Goal: Task Accomplishment & Management: Complete application form

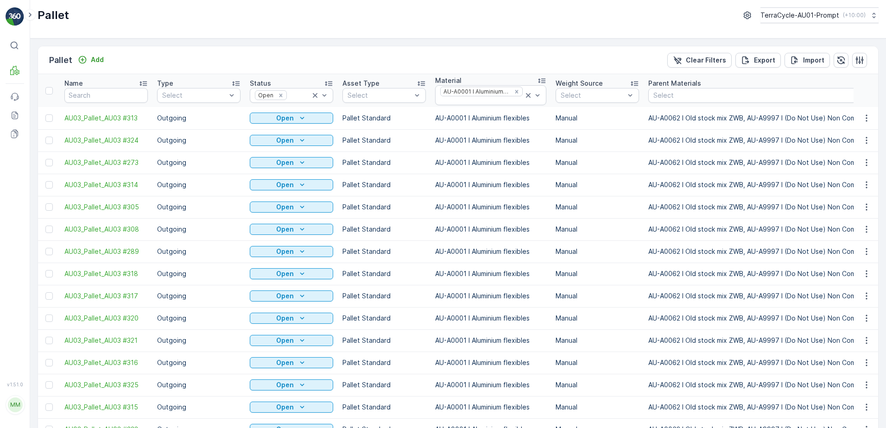
scroll to position [69, 0]
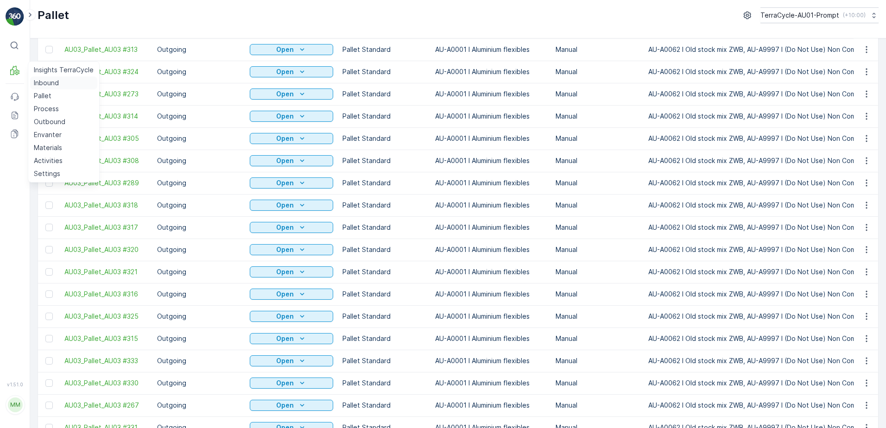
drag, startPoint x: 44, startPoint y: 85, endPoint x: 77, endPoint y: 83, distance: 33.9
click at [44, 85] on p "Inbound" at bounding box center [46, 82] width 25 height 9
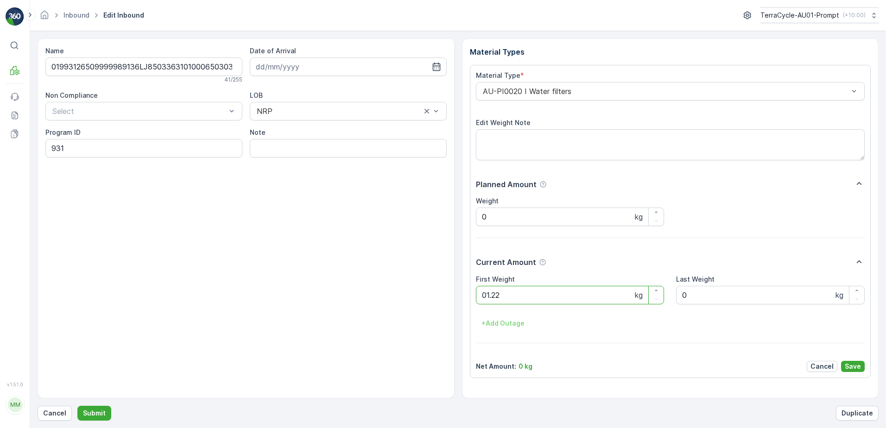
click at [77, 406] on button "Submit" at bounding box center [94, 413] width 34 height 15
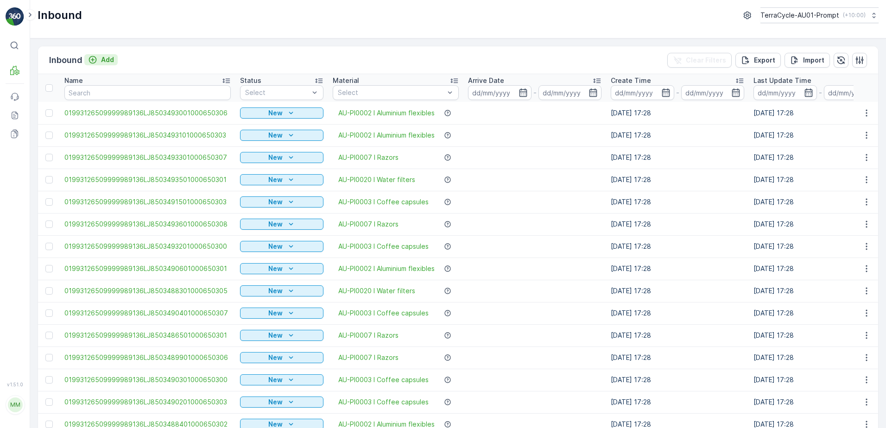
click at [100, 61] on div "Add" at bounding box center [101, 59] width 26 height 9
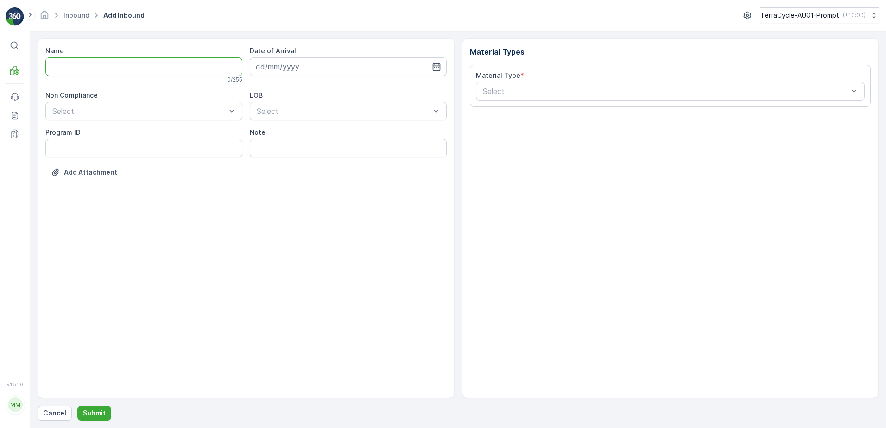
click at [113, 67] on input "Name" at bounding box center [143, 66] width 197 height 19
click at [77, 406] on button "Submit" at bounding box center [94, 413] width 34 height 15
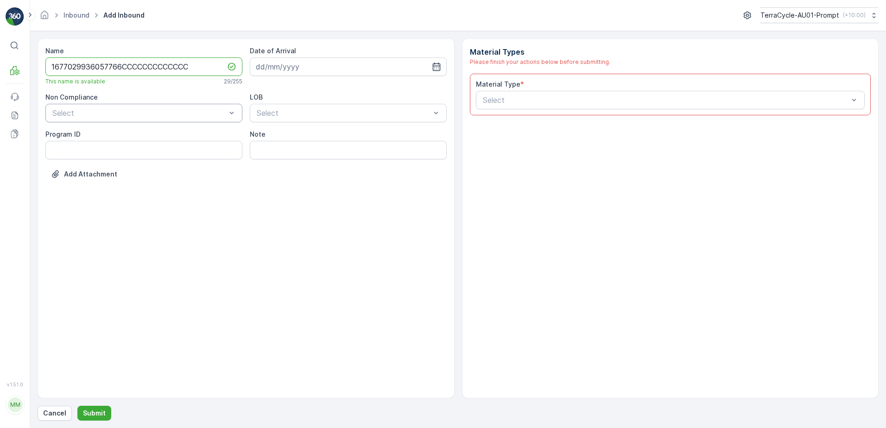
type input "1677029936057766CCCCCCCCCCCCC"
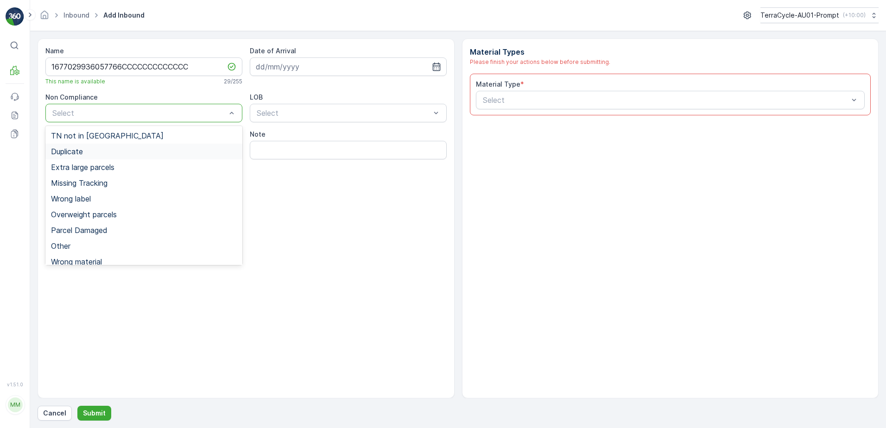
click at [84, 153] on div "Duplicate" at bounding box center [144, 151] width 186 height 8
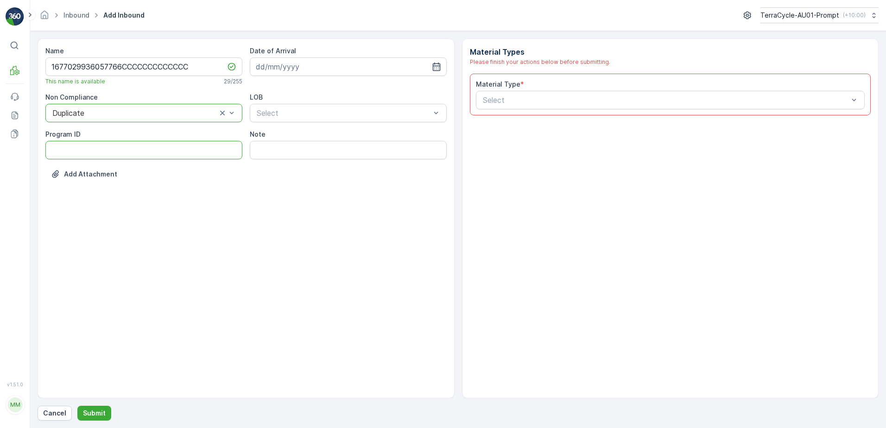
click at [72, 154] on ID "Program ID" at bounding box center [143, 150] width 197 height 19
type ID "1356"
click at [278, 66] on input at bounding box center [348, 66] width 197 height 19
click at [317, 184] on div "24" at bounding box center [315, 181] width 15 height 15
type input "[DATE]"
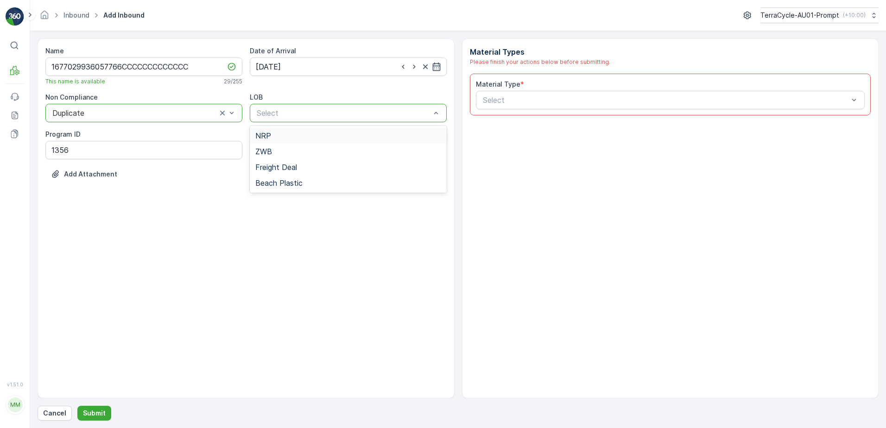
drag, startPoint x: 315, startPoint y: 138, endPoint x: 448, endPoint y: 127, distance: 132.5
click at [316, 138] on div "NRP" at bounding box center [348, 136] width 186 height 8
click at [499, 99] on input "00008" at bounding box center [494, 100] width 25 height 8
type input "0008"
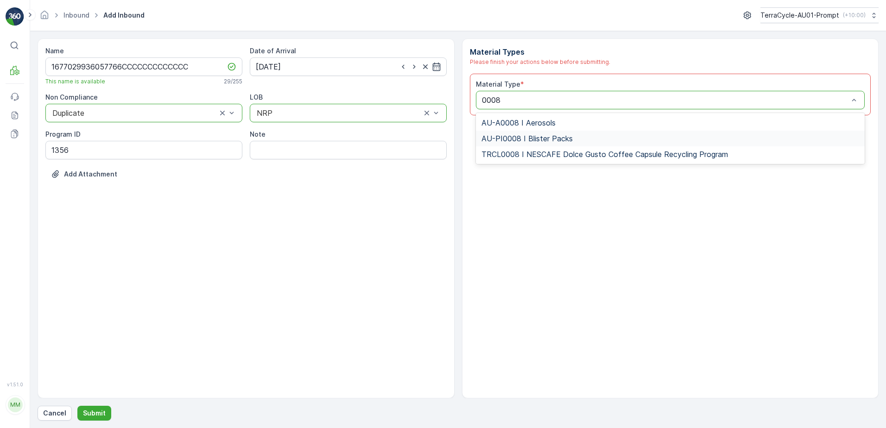
click at [538, 139] on span "AU-PI0008 I Blister Packs" at bounding box center [526, 138] width 91 height 8
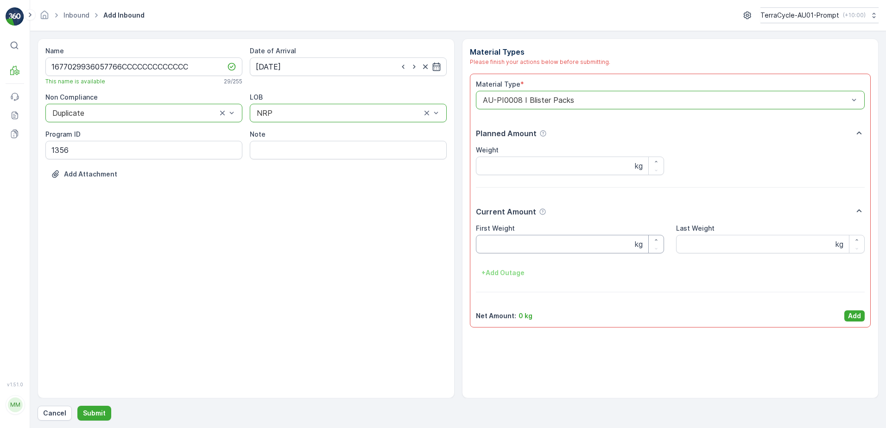
click at [503, 246] on Weight "First Weight" at bounding box center [570, 244] width 189 height 19
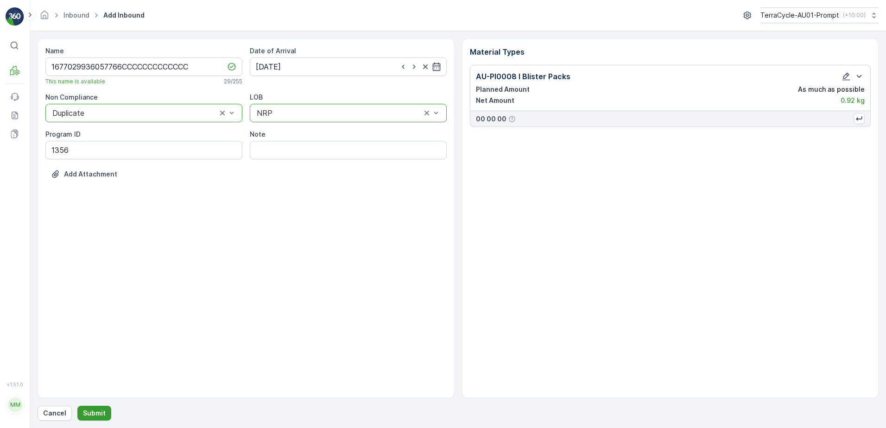
click at [84, 410] on p "Submit" at bounding box center [94, 413] width 23 height 9
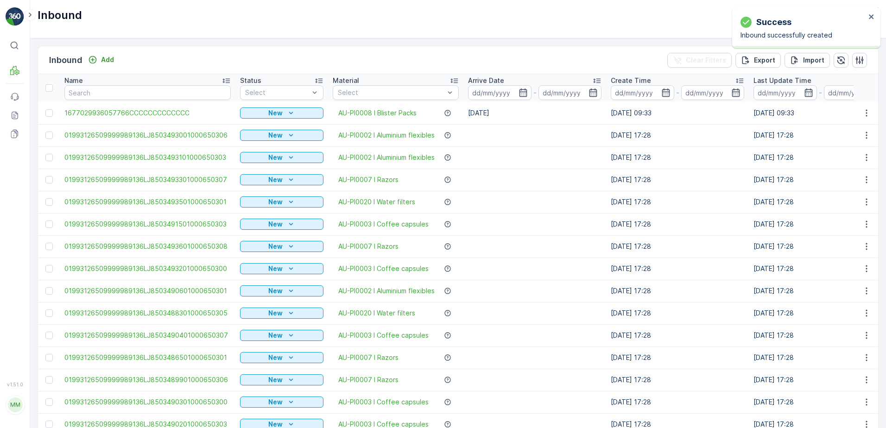
click at [274, 111] on p "New" at bounding box center [275, 112] width 14 height 9
click at [260, 138] on span "Scanned" at bounding box center [256, 139] width 27 height 9
click at [862, 113] on icon "button" at bounding box center [866, 112] width 9 height 9
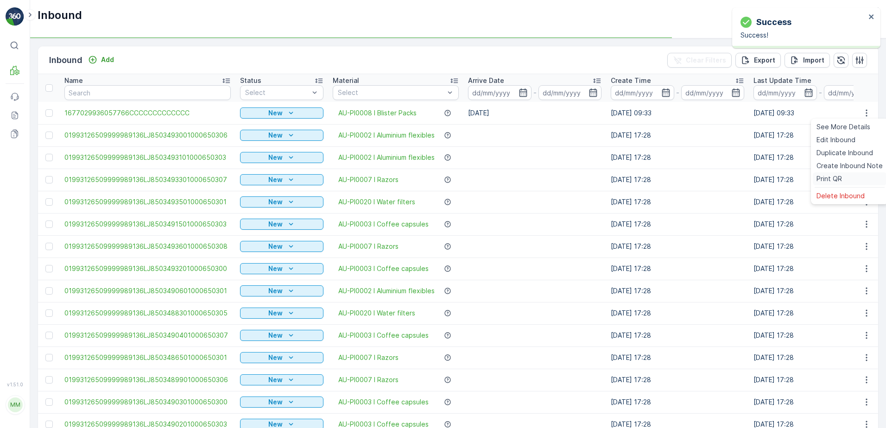
click at [839, 175] on span "Print QR" at bounding box center [828, 178] width 25 height 9
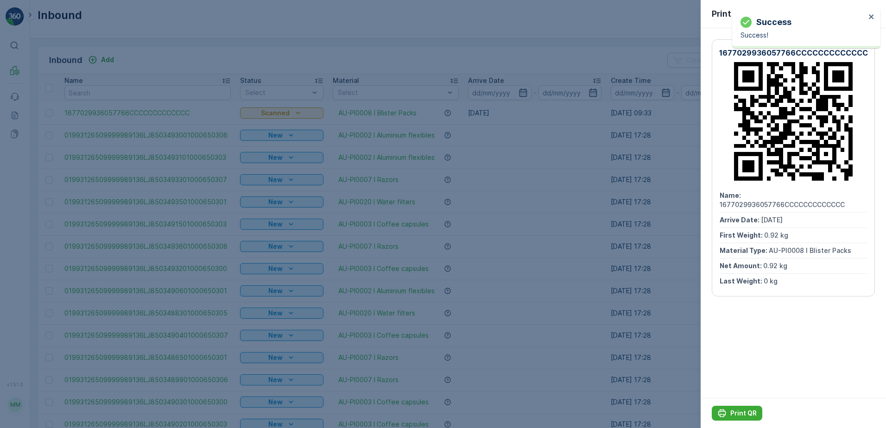
click at [739, 412] on p "Print QR" at bounding box center [743, 413] width 26 height 9
click at [871, 13] on icon "button" at bounding box center [871, 13] width 5 height 5
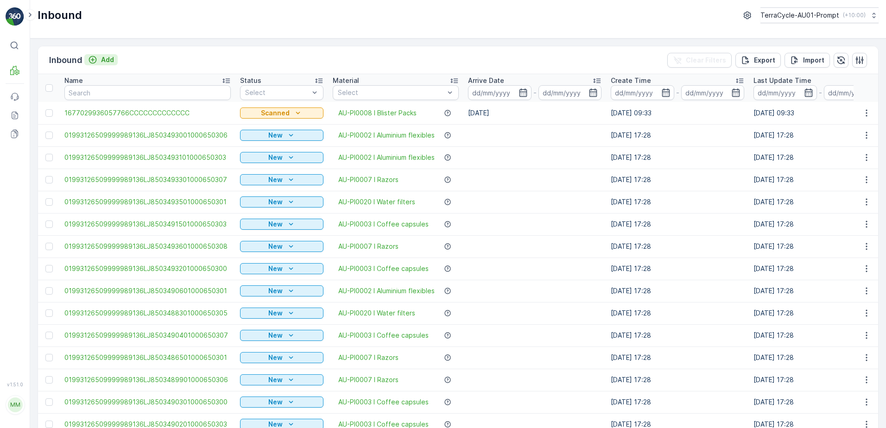
click at [101, 63] on p "Add" at bounding box center [107, 59] width 13 height 9
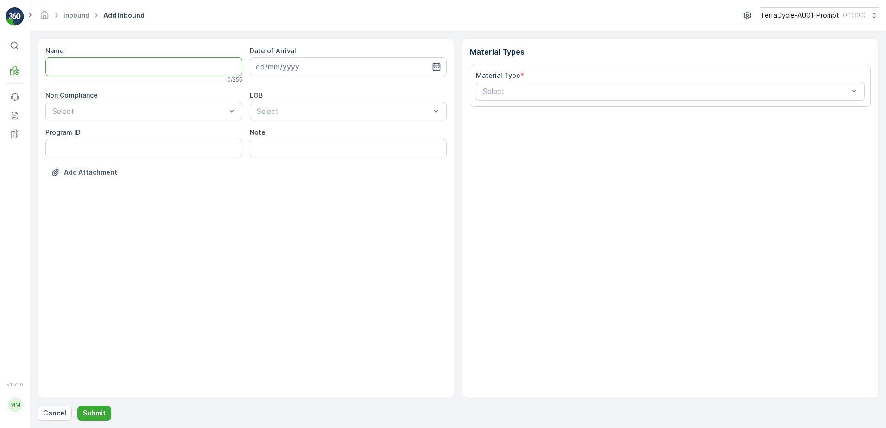
click at [62, 70] on input "Name" at bounding box center [143, 66] width 197 height 19
click at [77, 406] on button "Submit" at bounding box center [94, 413] width 34 height 15
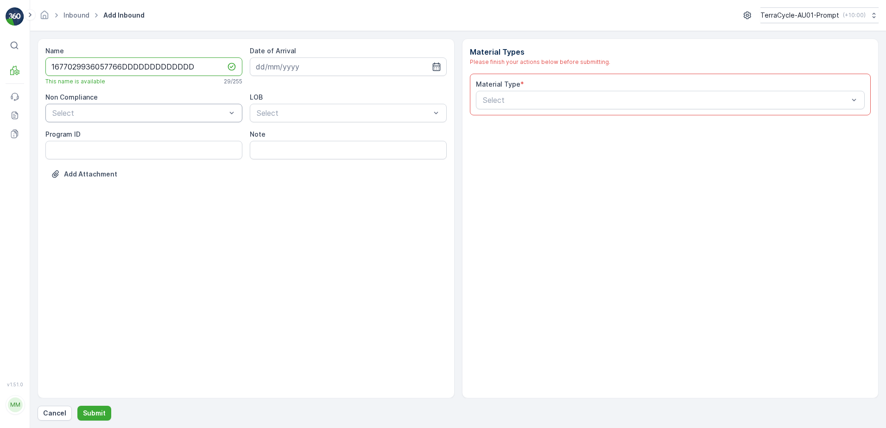
type input "1677029936057766DDDDDDDDDDDDD"
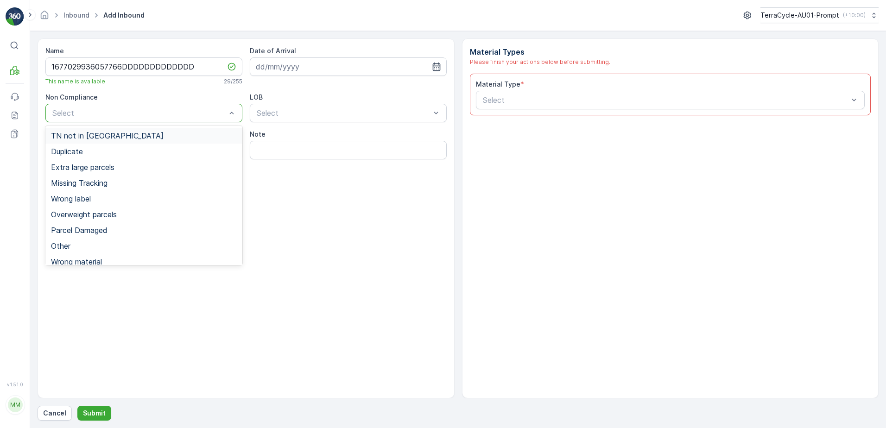
click at [89, 141] on div "TN not in [GEOGRAPHIC_DATA]" at bounding box center [143, 136] width 197 height 16
click at [120, 113] on div at bounding box center [134, 113] width 166 height 8
click at [99, 151] on div "Duplicate" at bounding box center [144, 151] width 186 height 8
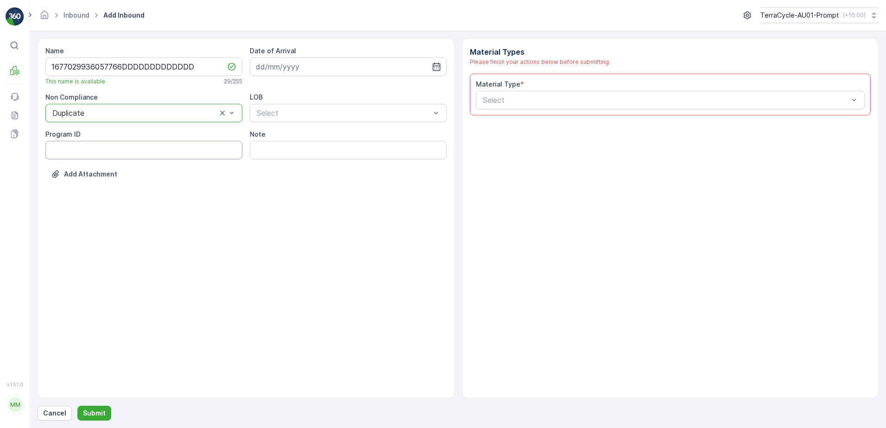
click at [75, 149] on ID "Program ID" at bounding box center [143, 150] width 197 height 19
type ID "1356"
drag, startPoint x: 295, startPoint y: 59, endPoint x: 333, endPoint y: 71, distance: 40.0
click at [296, 59] on input at bounding box center [348, 66] width 197 height 19
click at [318, 182] on div "24" at bounding box center [315, 181] width 15 height 15
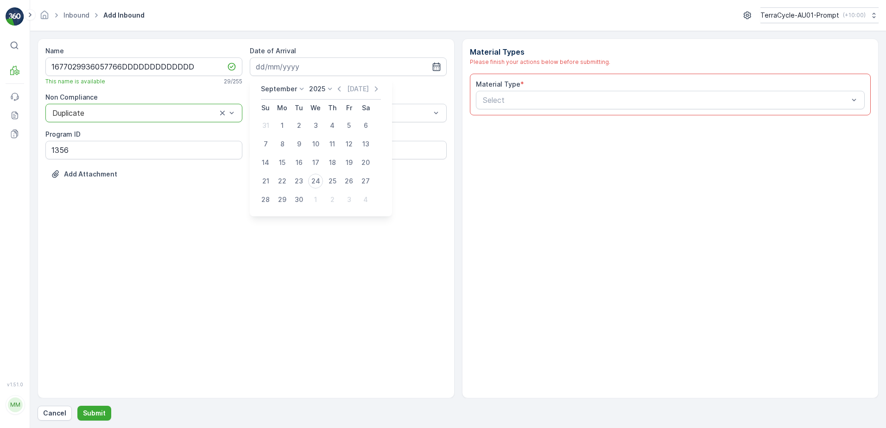
type input "[DATE]"
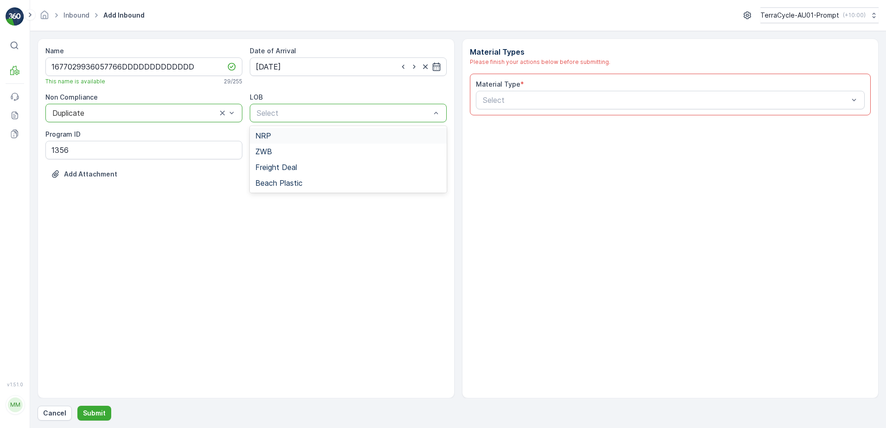
click at [323, 138] on div "NRP" at bounding box center [348, 136] width 186 height 8
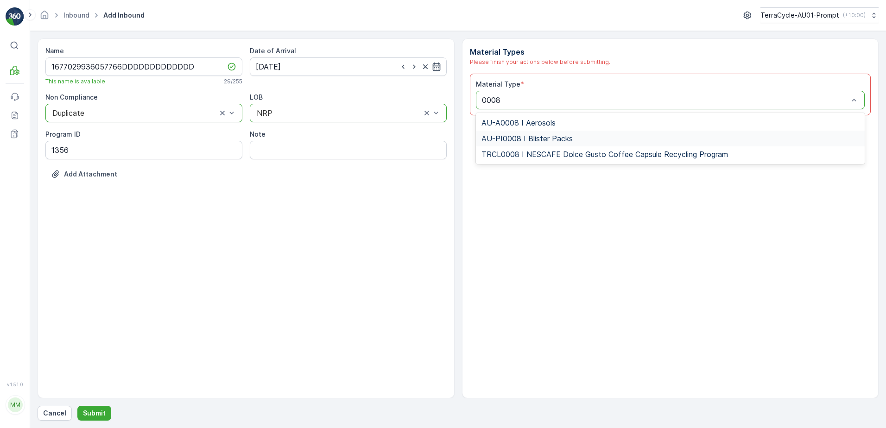
click at [561, 142] on span "AU-PI0008 I Blister Packs" at bounding box center [526, 138] width 91 height 8
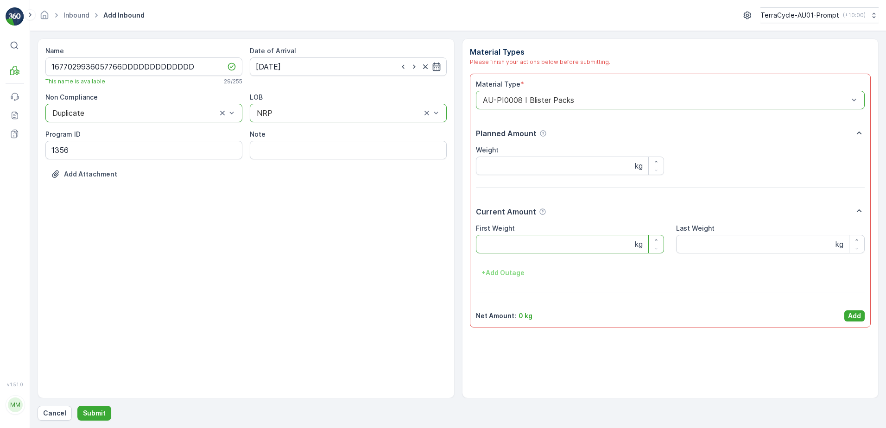
click at [544, 246] on Weight "First Weight" at bounding box center [570, 244] width 189 height 19
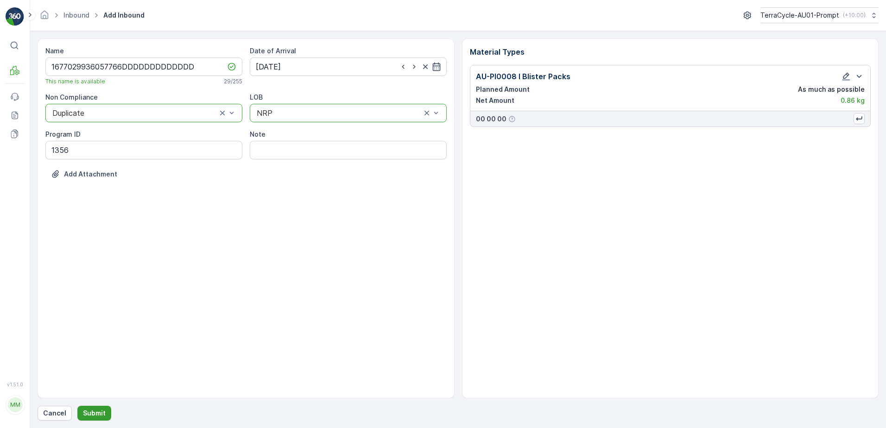
click at [95, 417] on p "Submit" at bounding box center [94, 413] width 23 height 9
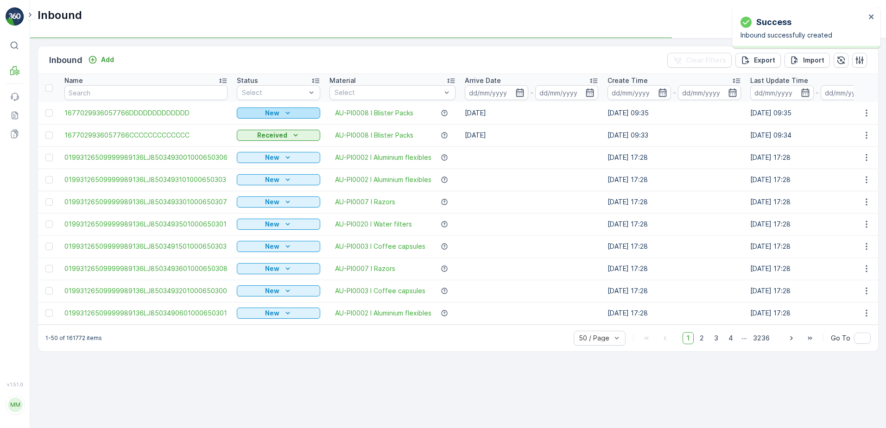
click at [266, 110] on p "New" at bounding box center [272, 112] width 14 height 9
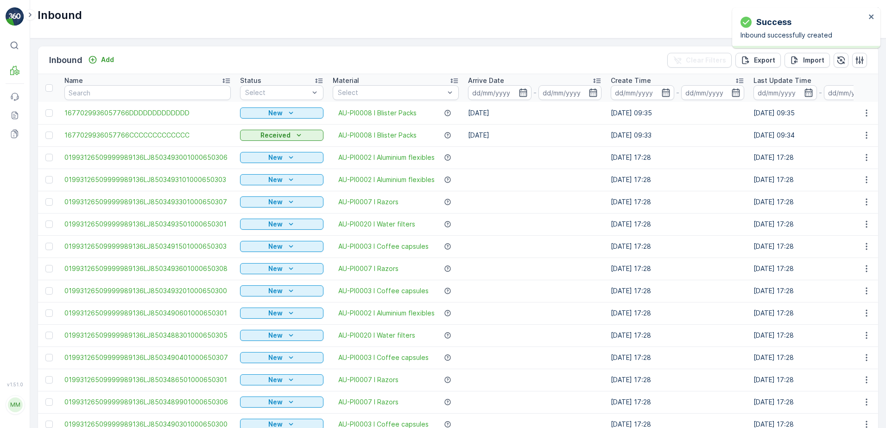
click at [280, 110] on div "New" at bounding box center [282, 112] width 76 height 9
click at [265, 139] on span "Scanned" at bounding box center [256, 139] width 27 height 9
click at [862, 112] on icon "button" at bounding box center [866, 112] width 9 height 9
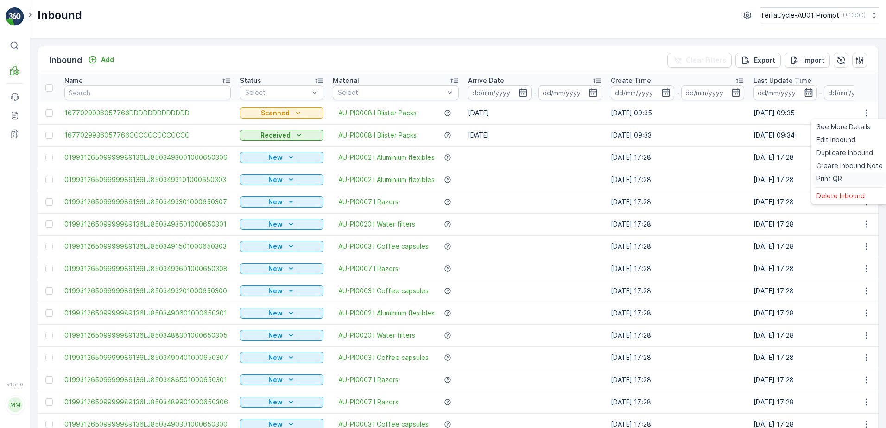
click at [842, 178] on div "Print QR" at bounding box center [850, 178] width 74 height 13
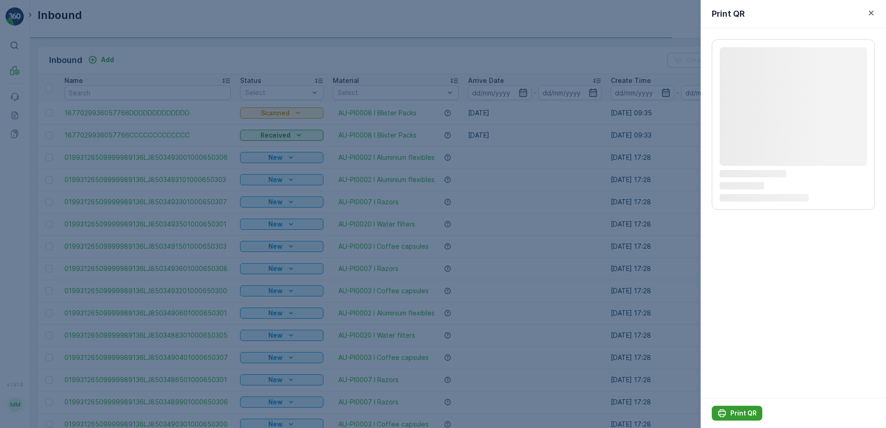
click at [740, 414] on p "Print QR" at bounding box center [743, 413] width 26 height 9
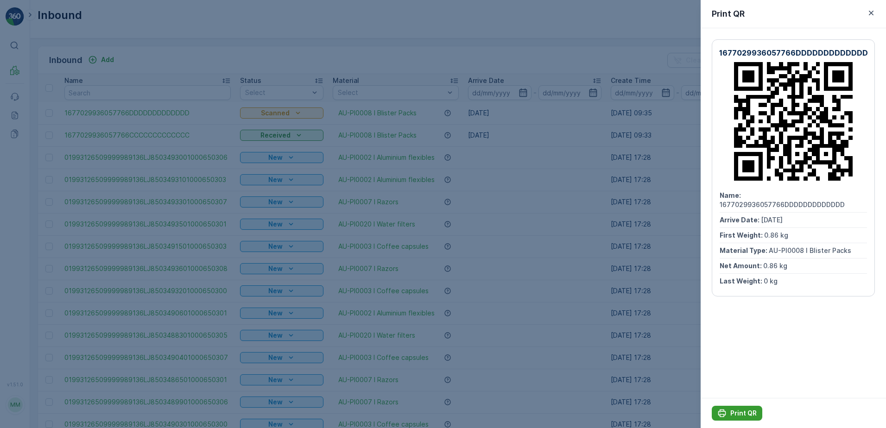
click at [742, 412] on p "Print QR" at bounding box center [743, 413] width 26 height 9
click at [872, 13] on icon "button" at bounding box center [870, 12] width 9 height 9
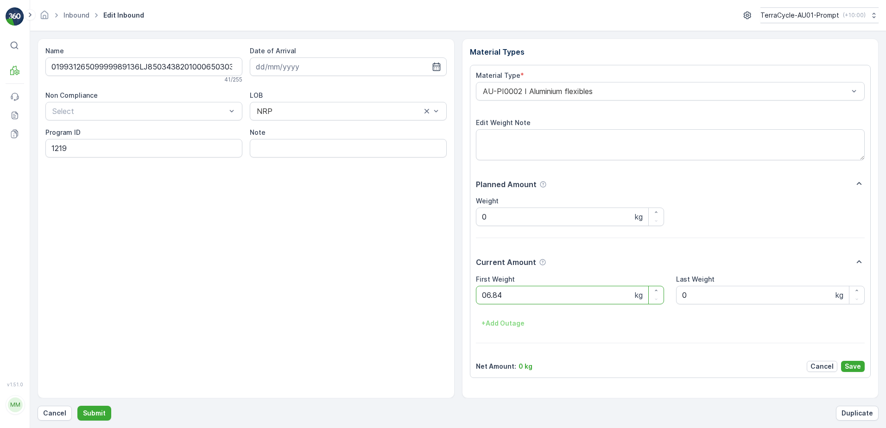
click button "Submit" at bounding box center [94, 413] width 34 height 15
click at [77, 406] on button "Submit" at bounding box center [94, 413] width 34 height 15
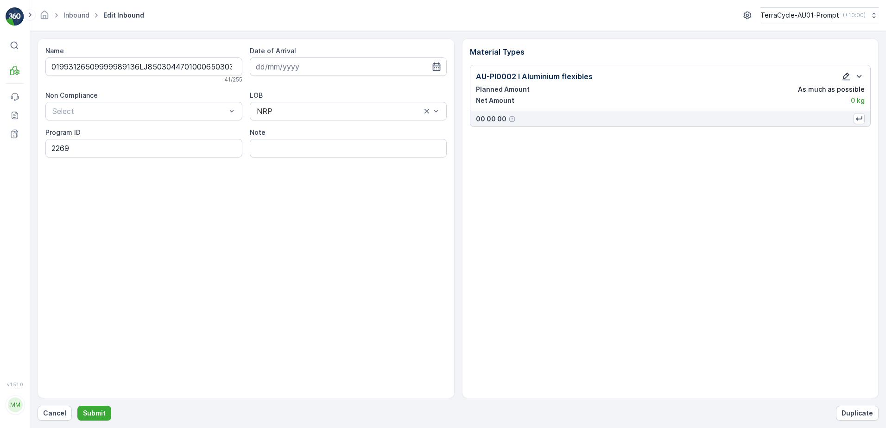
click at [845, 80] on icon "button" at bounding box center [846, 77] width 8 height 8
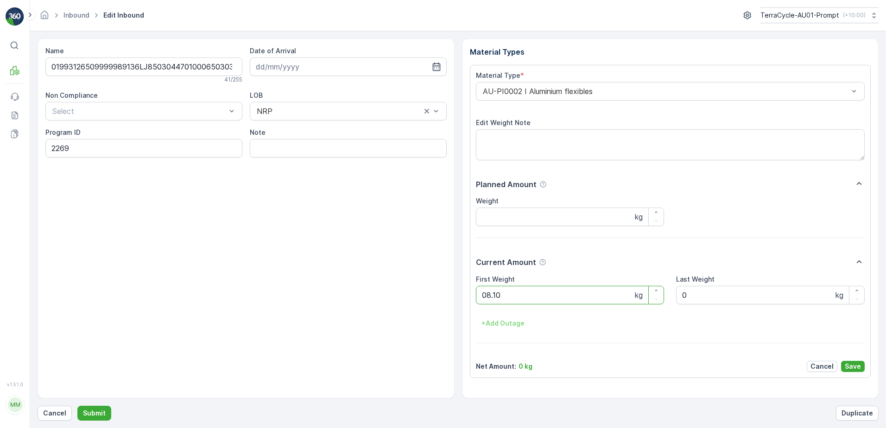
click button "Submit" at bounding box center [94, 413] width 34 height 15
click at [77, 406] on button "Submit" at bounding box center [94, 413] width 34 height 15
click button "Submit" at bounding box center [94, 413] width 34 height 15
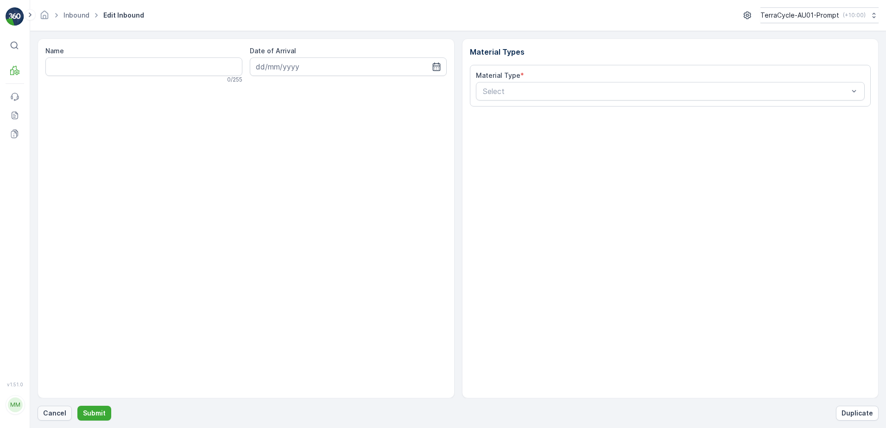
click at [59, 411] on p "Cancel" at bounding box center [54, 413] width 23 height 9
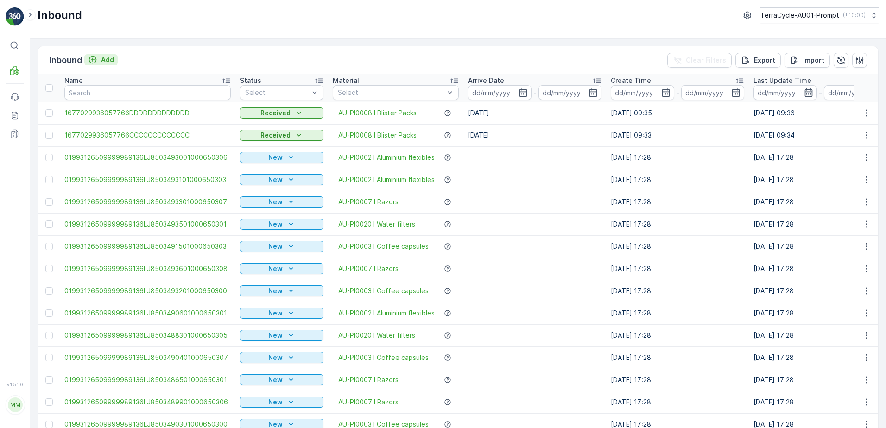
click at [111, 62] on p "Add" at bounding box center [107, 59] width 13 height 9
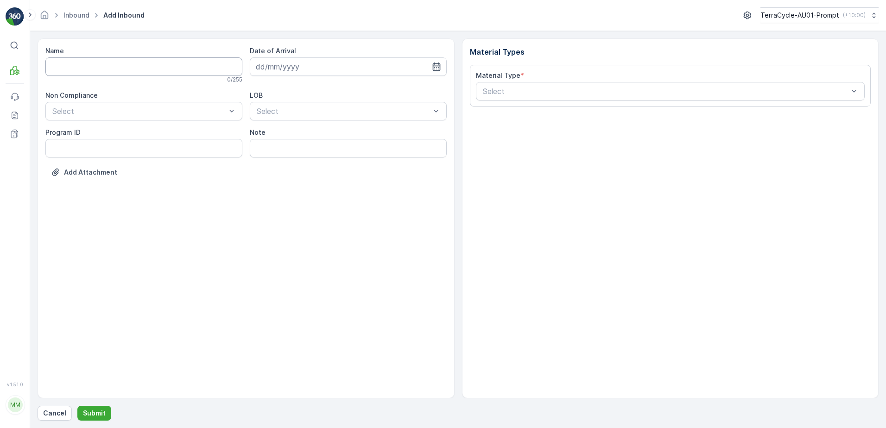
click at [108, 63] on input "Name" at bounding box center [143, 66] width 197 height 19
type input "019931265099999891ZX2501132301000655004"
click at [77, 406] on button "Submit" at bounding box center [94, 413] width 34 height 15
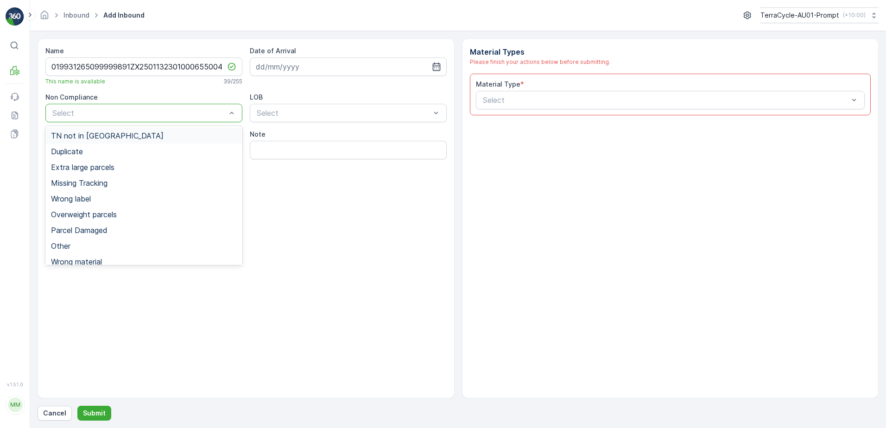
click at [104, 133] on span "TN not in [GEOGRAPHIC_DATA]" at bounding box center [107, 136] width 113 height 8
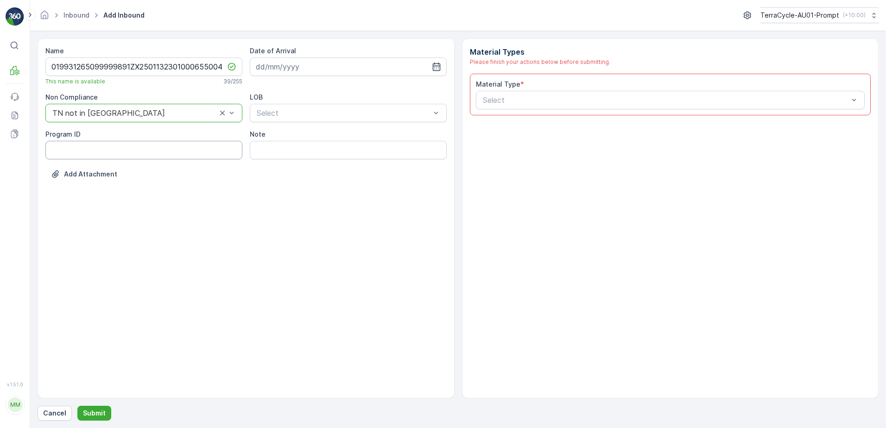
click at [81, 152] on ID "Program ID" at bounding box center [143, 150] width 197 height 19
type ID "CS182-M"
click at [316, 67] on input at bounding box center [348, 66] width 197 height 19
click at [315, 178] on div "24" at bounding box center [315, 181] width 15 height 15
type input "[DATE]"
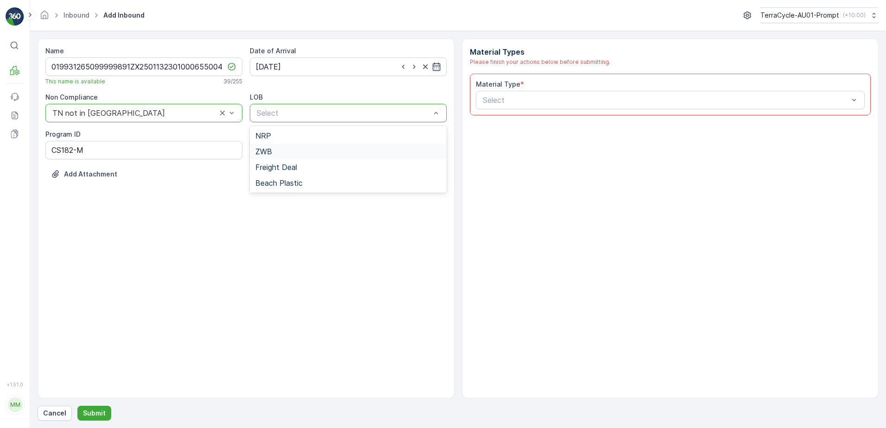
click at [312, 151] on div "ZWB" at bounding box center [348, 151] width 186 height 8
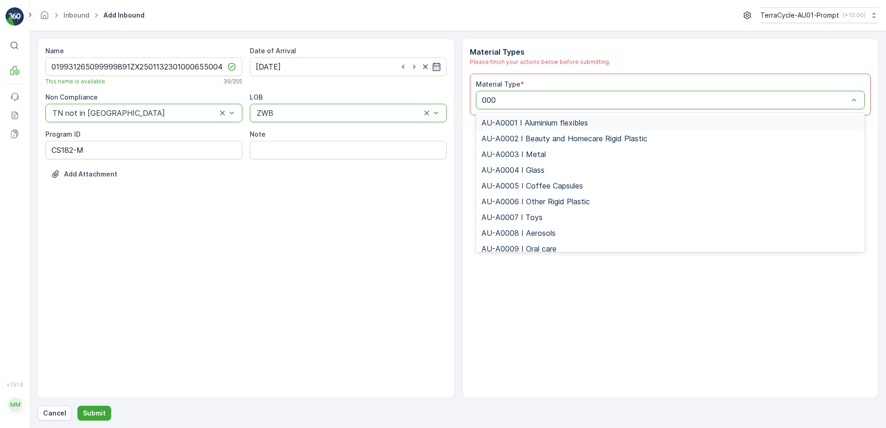
type input "0008"
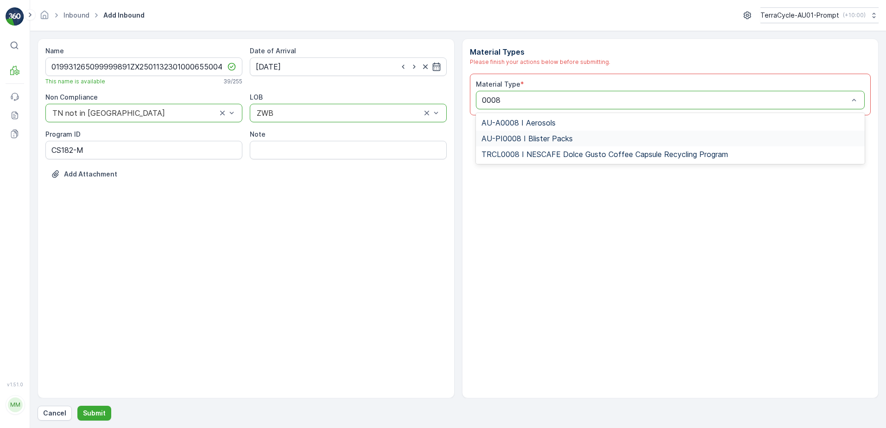
click at [555, 138] on span "AU-PI0008 I Blister Packs" at bounding box center [526, 138] width 91 height 8
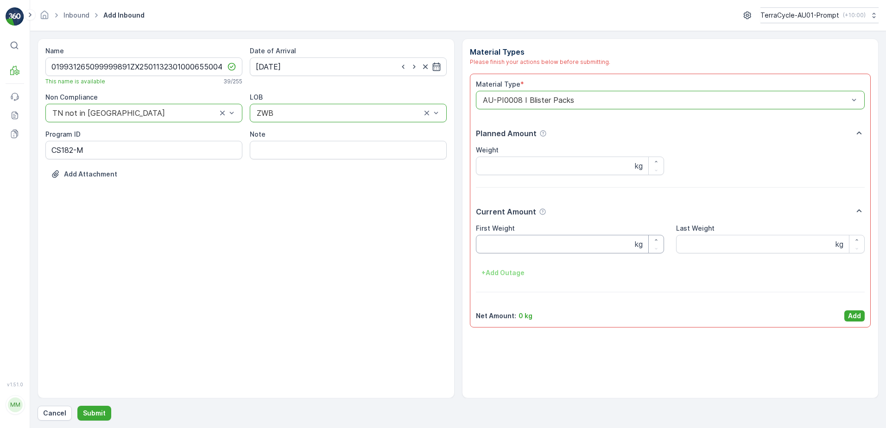
click at [558, 243] on Weight "First Weight" at bounding box center [570, 244] width 189 height 19
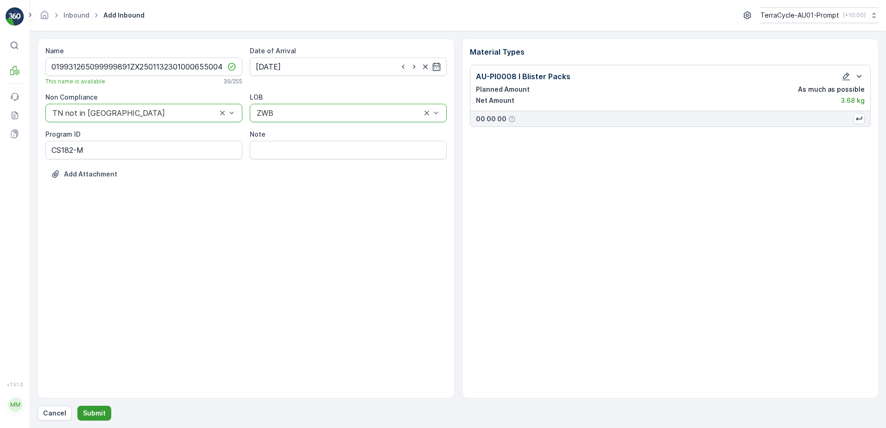
click at [97, 409] on p "Submit" at bounding box center [94, 413] width 23 height 9
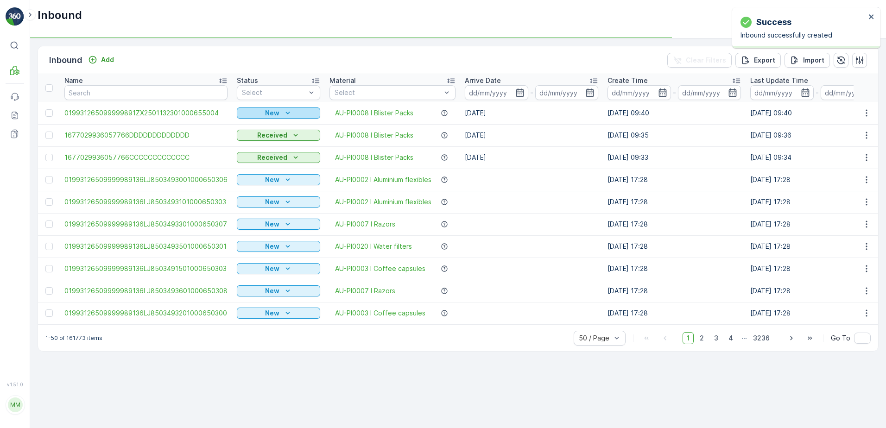
click at [278, 114] on div "New" at bounding box center [278, 112] width 76 height 9
click at [253, 143] on span "Scanned" at bounding box center [253, 139] width 27 height 9
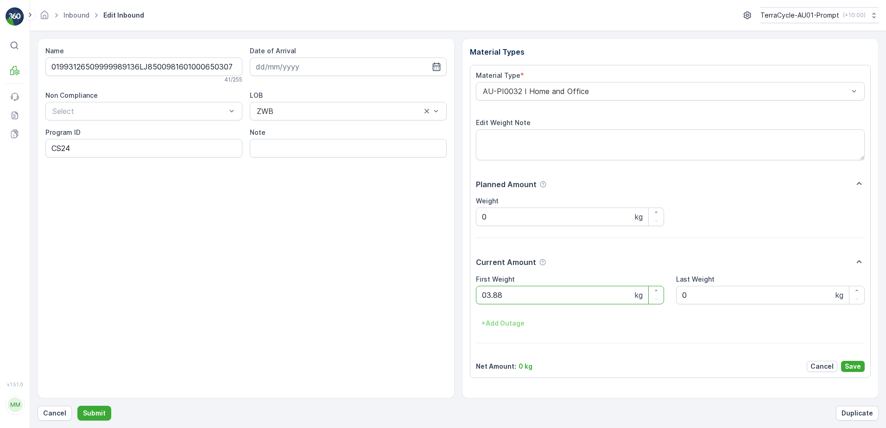
click at [77, 406] on button "Submit" at bounding box center [94, 413] width 34 height 15
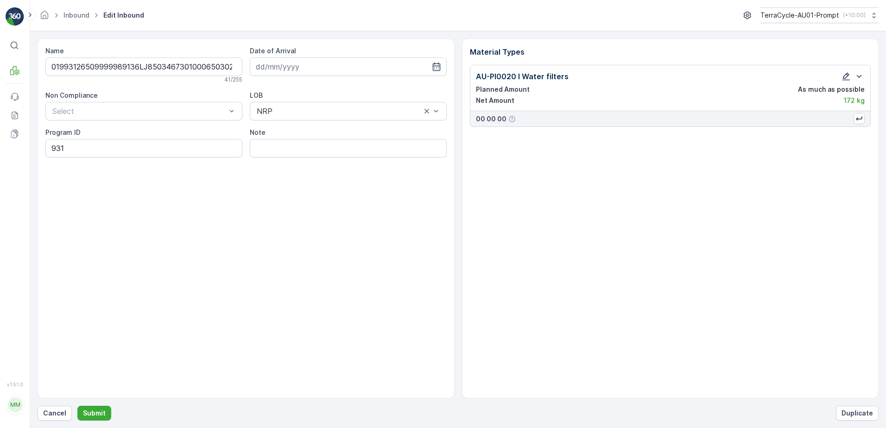
click at [844, 74] on icon "button" at bounding box center [845, 76] width 9 height 9
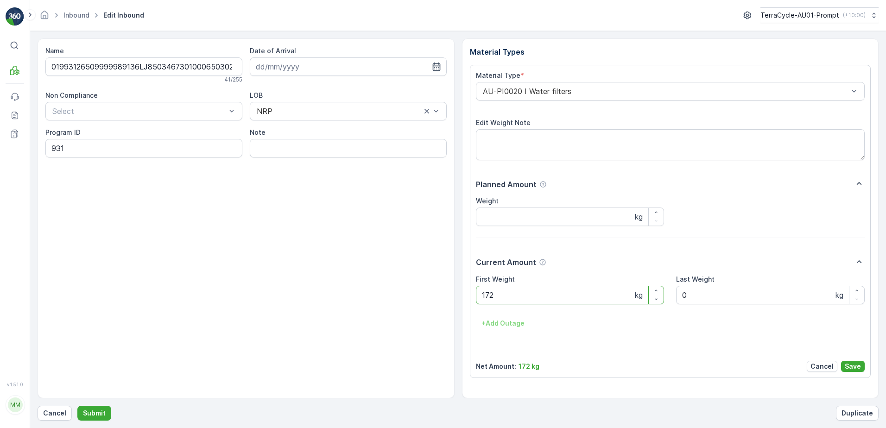
click at [484, 296] on Weight "172" at bounding box center [570, 295] width 189 height 19
type Weight "1.72"
click at [856, 366] on p "Save" at bounding box center [853, 366] width 16 height 9
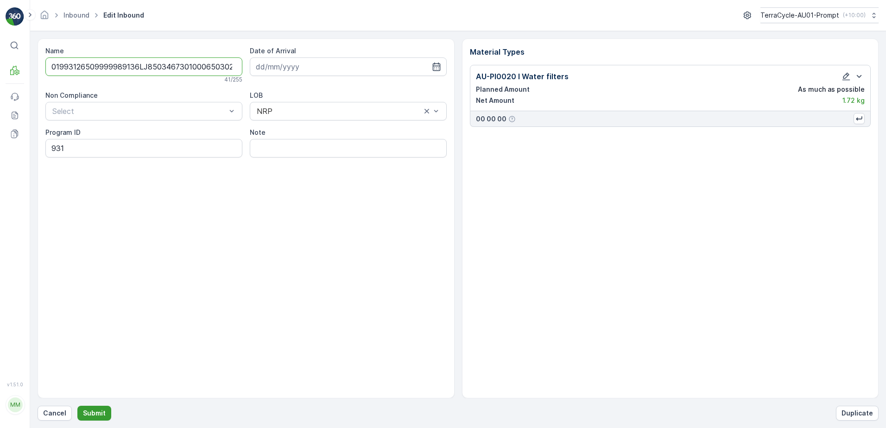
click at [99, 410] on p "Submit" at bounding box center [94, 413] width 23 height 9
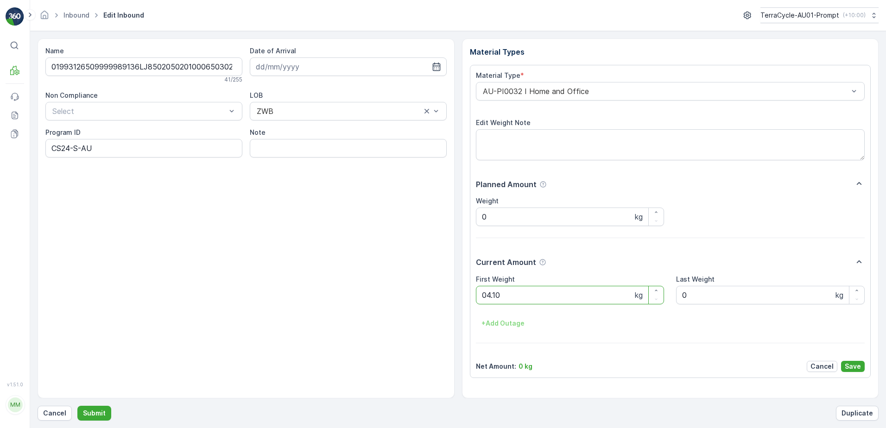
click button "Submit" at bounding box center [94, 413] width 34 height 15
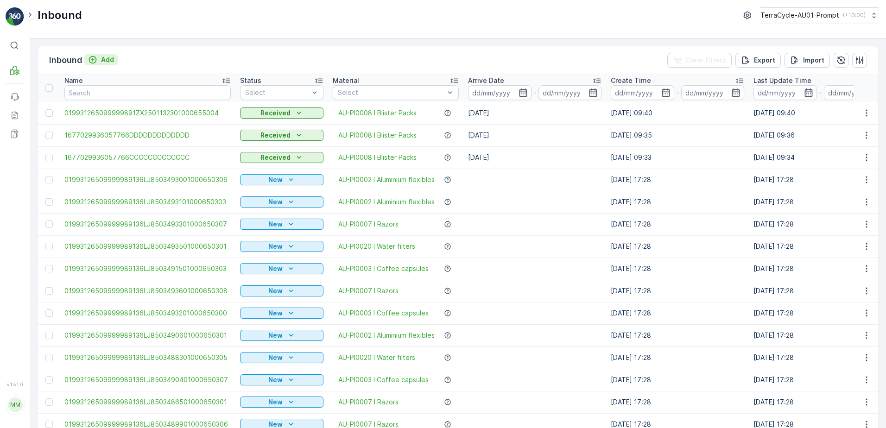
click at [105, 60] on p "Add" at bounding box center [107, 59] width 13 height 9
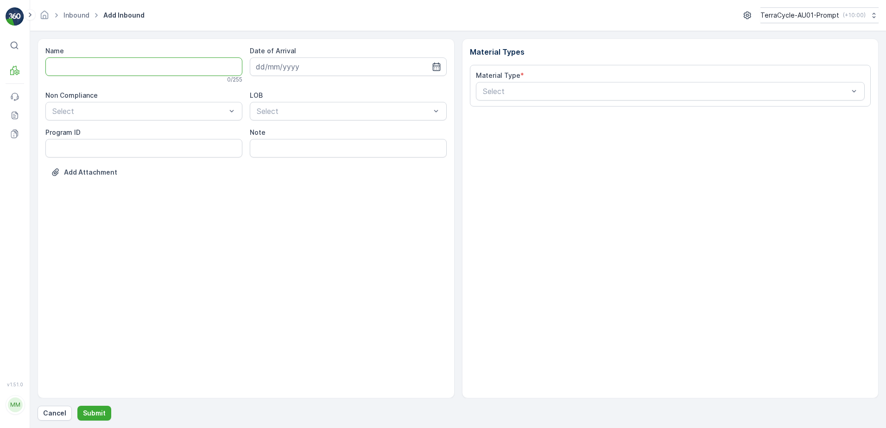
click at [111, 67] on input "Name" at bounding box center [143, 66] width 197 height 19
click at [77, 406] on button "Submit" at bounding box center [94, 413] width 34 height 15
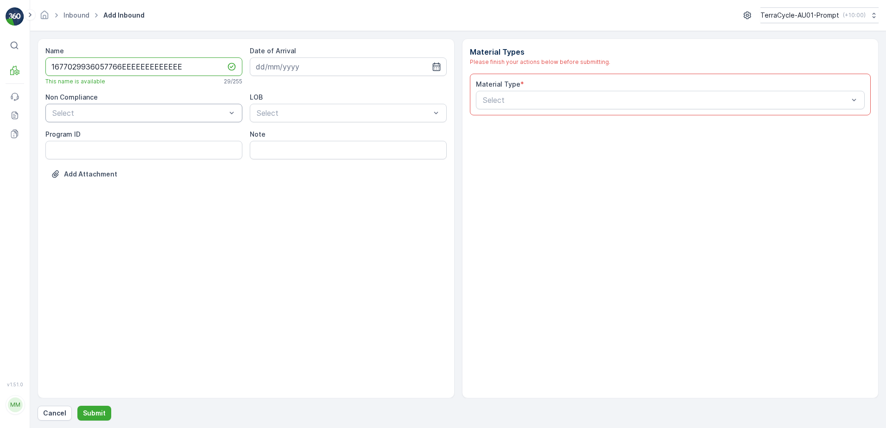
type input "1677029936057766EEEEEEEEEEEEE"
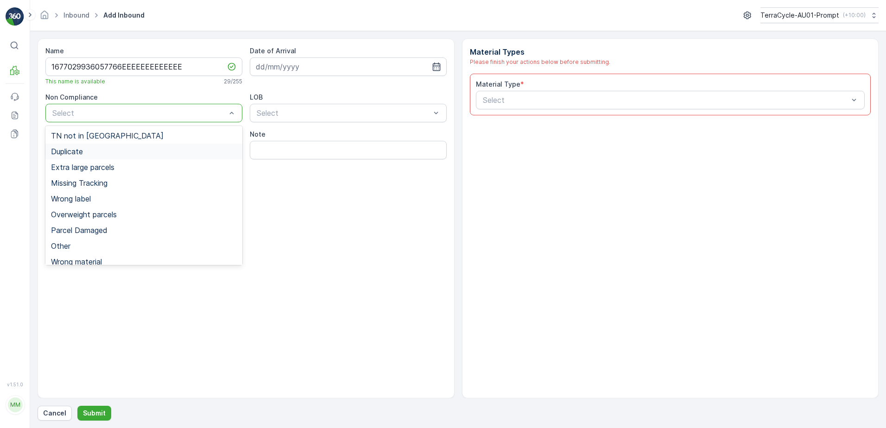
click at [77, 151] on span "Duplicate" at bounding box center [67, 151] width 32 height 8
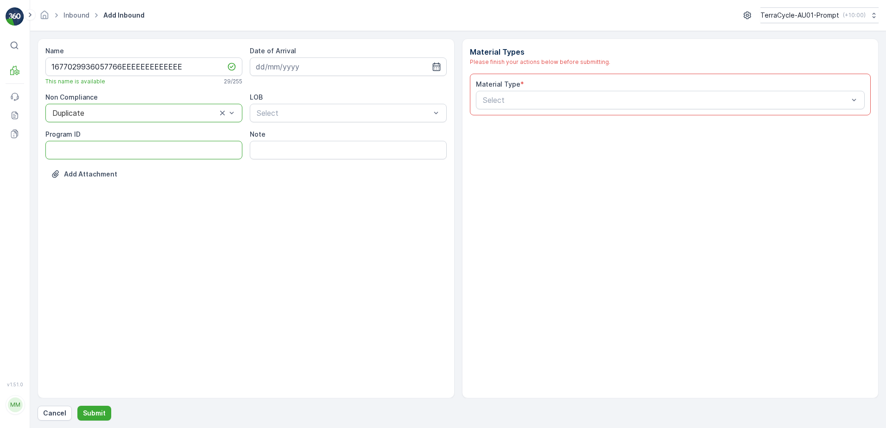
click at [72, 152] on ID "Program ID" at bounding box center [143, 150] width 197 height 19
type ID "1356"
click at [310, 65] on input at bounding box center [348, 66] width 197 height 19
click at [321, 180] on div "24" at bounding box center [315, 181] width 15 height 15
type input "[DATE]"
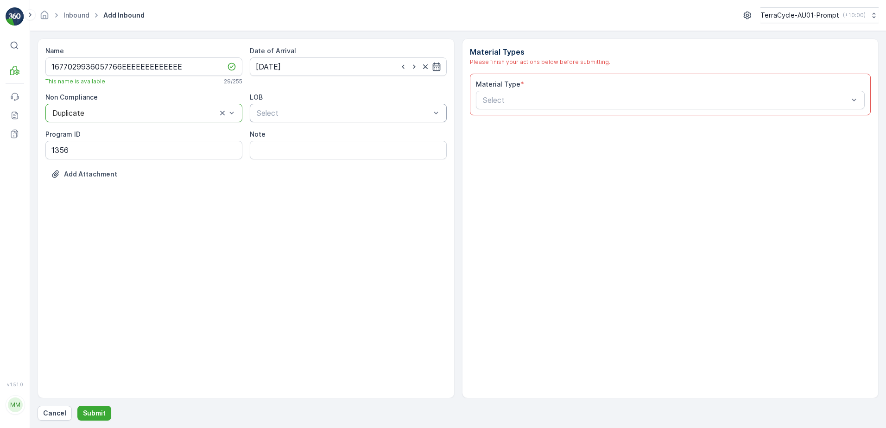
click at [339, 119] on div "Select" at bounding box center [348, 113] width 197 height 19
click at [323, 135] on div "NRP" at bounding box center [348, 136] width 186 height 8
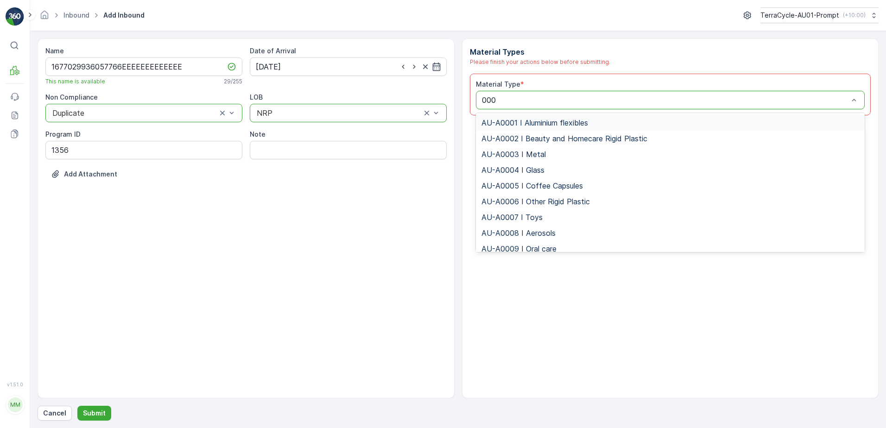
type input "0008"
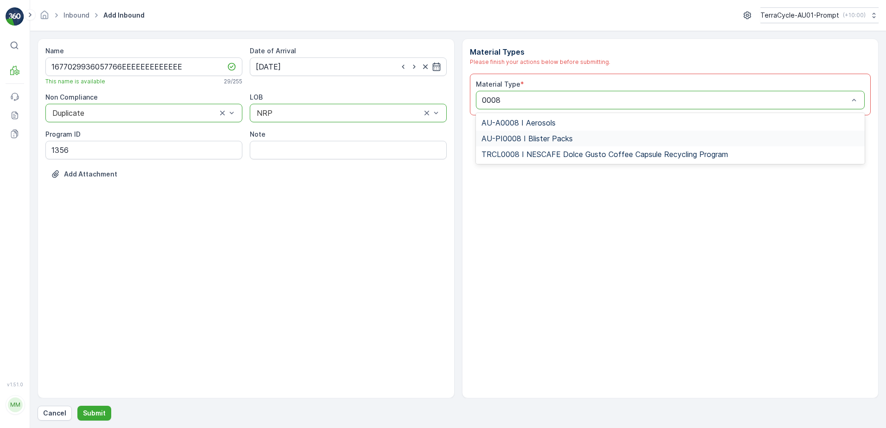
click at [555, 140] on span "AU-PI0008 I Blister Packs" at bounding box center [526, 138] width 91 height 8
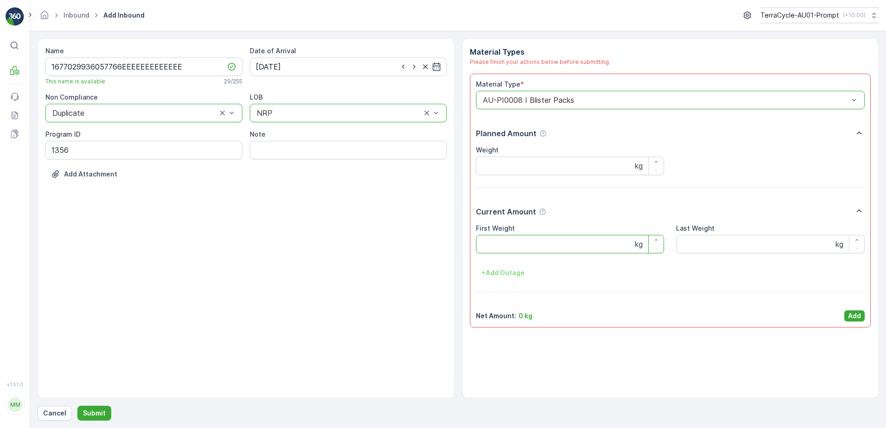
click at [536, 244] on Weight "First Weight" at bounding box center [570, 244] width 189 height 19
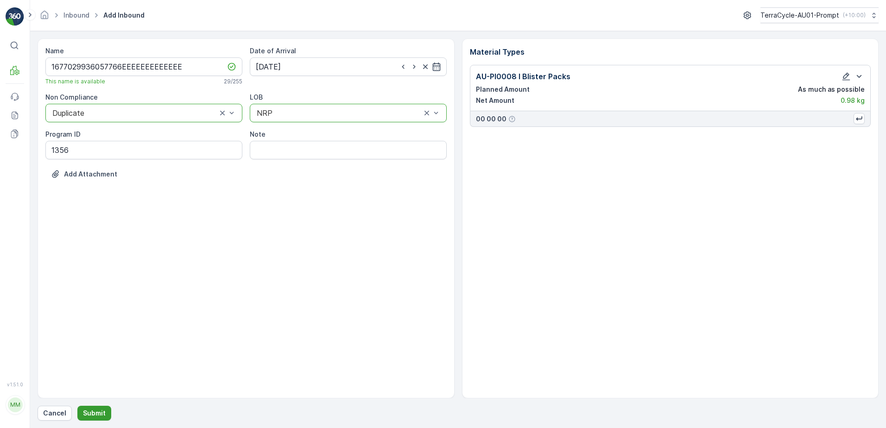
click at [81, 414] on button "Submit" at bounding box center [94, 413] width 34 height 15
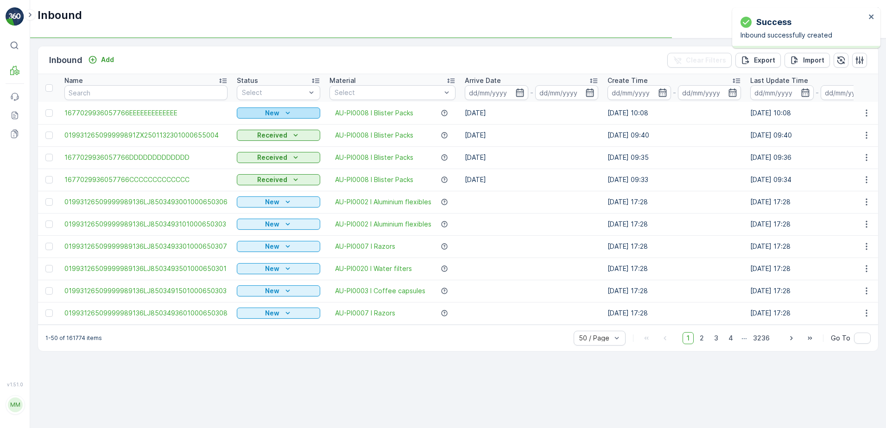
click at [265, 114] on p "New" at bounding box center [272, 112] width 14 height 9
click at [253, 140] on span "Scanned" at bounding box center [253, 139] width 27 height 9
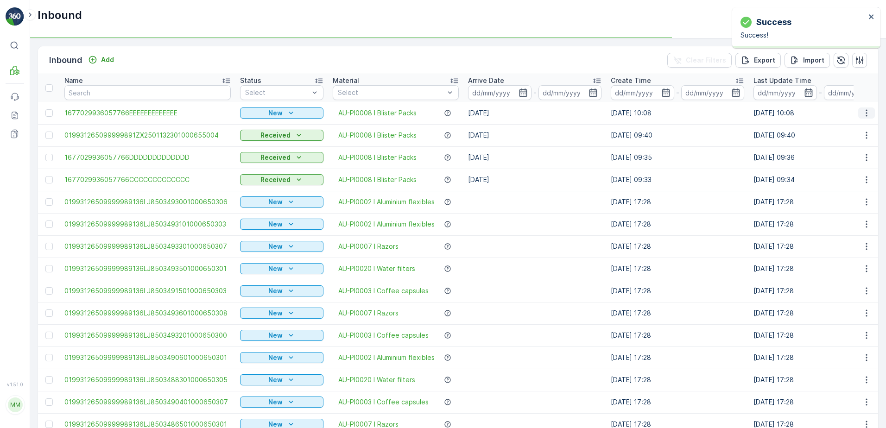
click at [865, 113] on icon "button" at bounding box center [865, 112] width 1 height 7
click at [834, 176] on span "Print QR" at bounding box center [828, 178] width 25 height 9
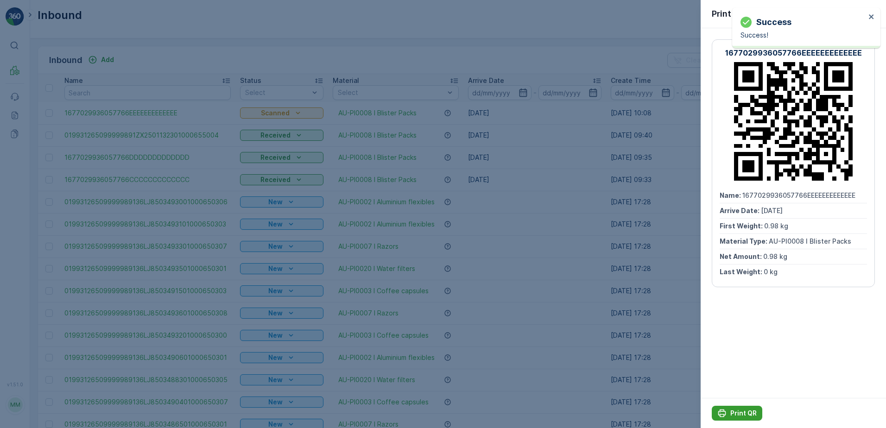
click at [735, 409] on p "Print QR" at bounding box center [743, 413] width 26 height 9
click at [870, 14] on icon "button" at bounding box center [871, 13] width 5 height 5
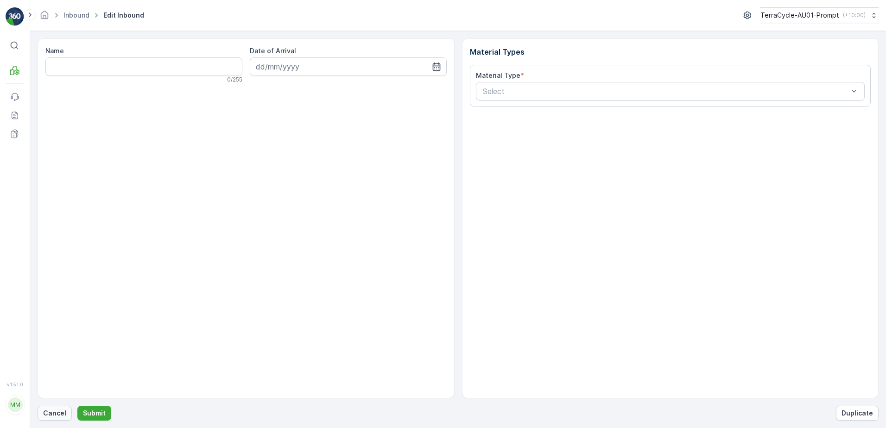
click at [52, 414] on p "Cancel" at bounding box center [54, 413] width 23 height 9
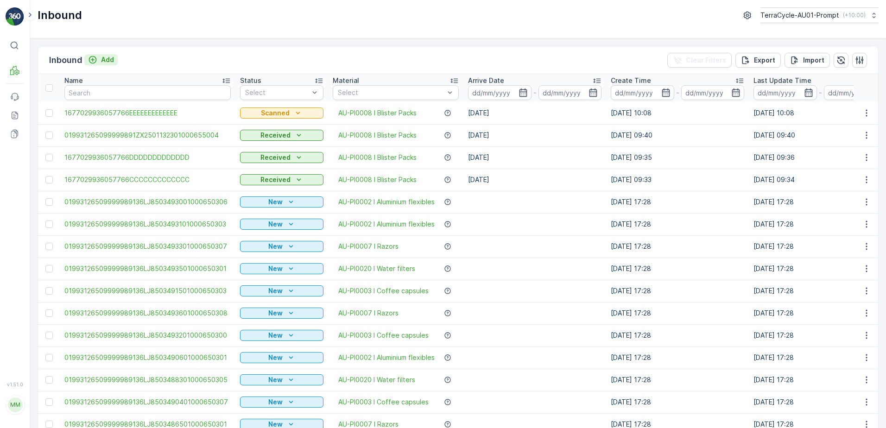
click at [108, 58] on p "Add" at bounding box center [107, 59] width 13 height 9
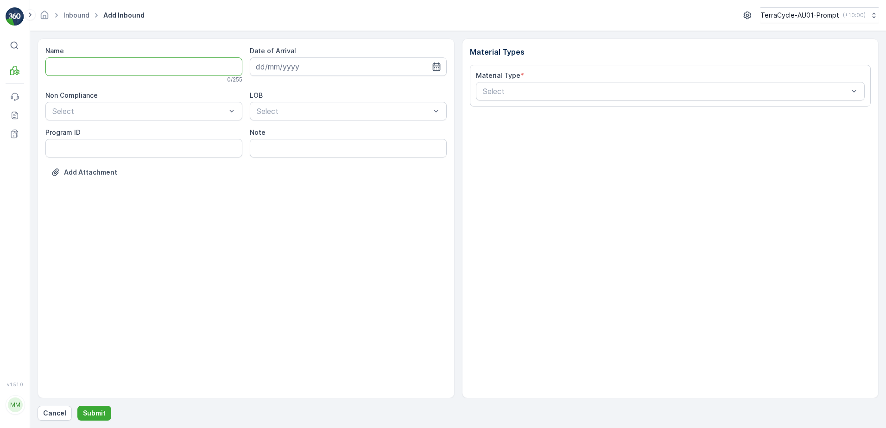
click at [101, 65] on input "Name" at bounding box center [143, 66] width 197 height 19
type input "019931265099999891ZX2501627301000655007"
click at [77, 406] on button "Submit" at bounding box center [94, 413] width 34 height 15
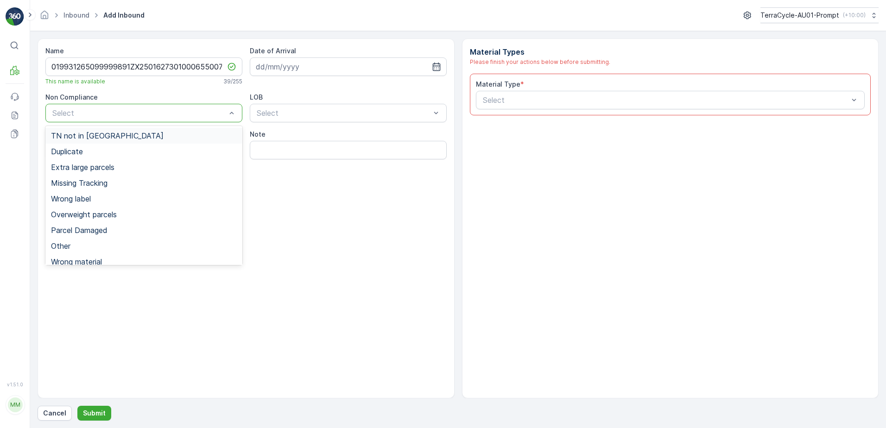
click at [104, 136] on span "TN not in [GEOGRAPHIC_DATA]" at bounding box center [107, 136] width 113 height 8
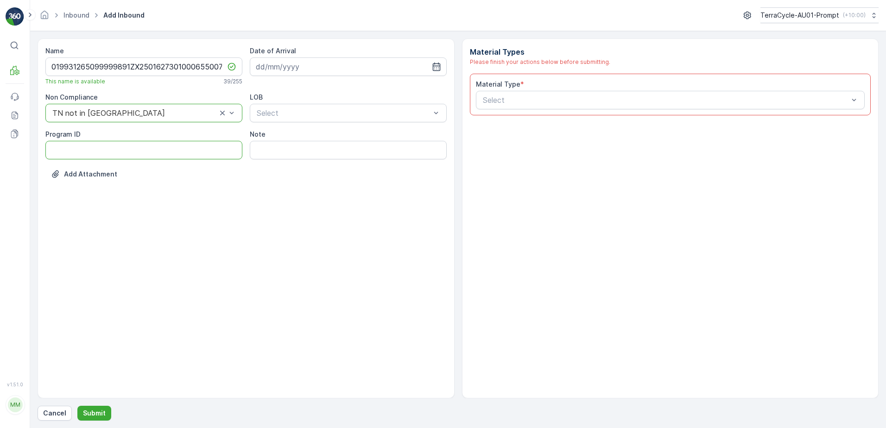
click at [84, 145] on ID "Program ID" at bounding box center [143, 150] width 197 height 19
type ID "CS178-S"
click at [333, 65] on input at bounding box center [348, 66] width 197 height 19
click at [314, 179] on div "24" at bounding box center [315, 181] width 15 height 15
type input "[DATE]"
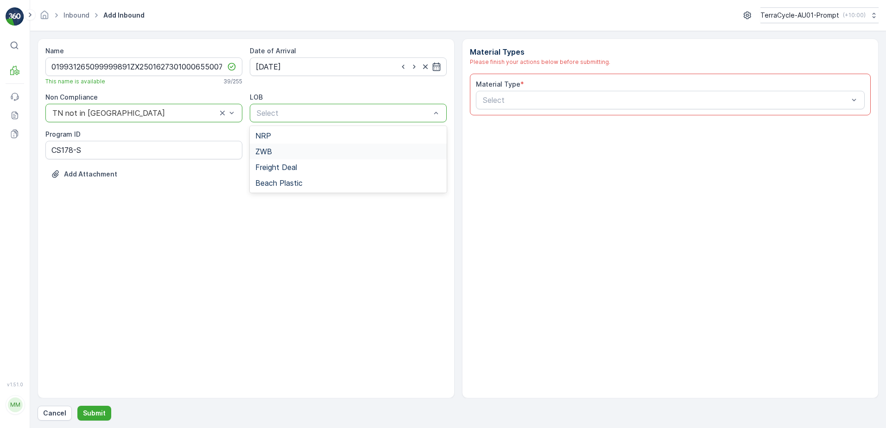
click at [289, 152] on div "ZWB" at bounding box center [348, 151] width 186 height 8
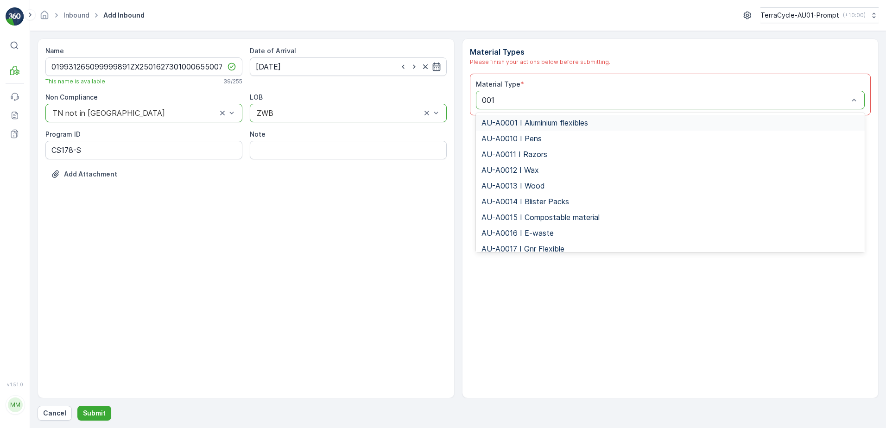
type input "0015"
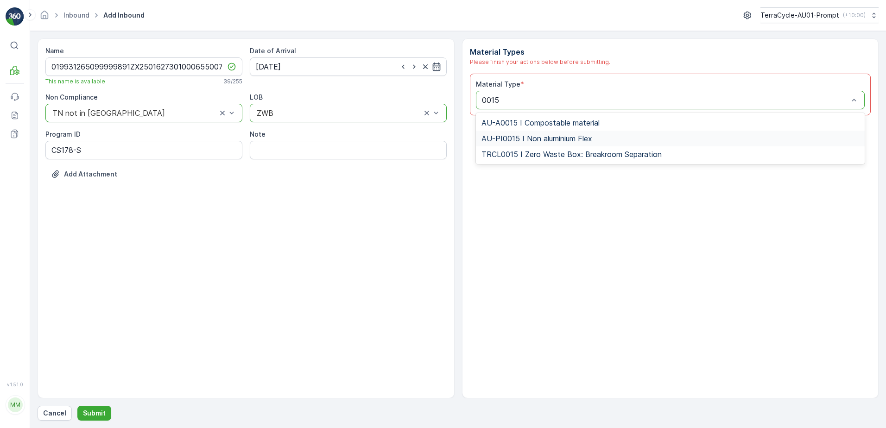
click at [565, 139] on span "AU-PI0015 I Non aluminium Flex" at bounding box center [536, 138] width 111 height 8
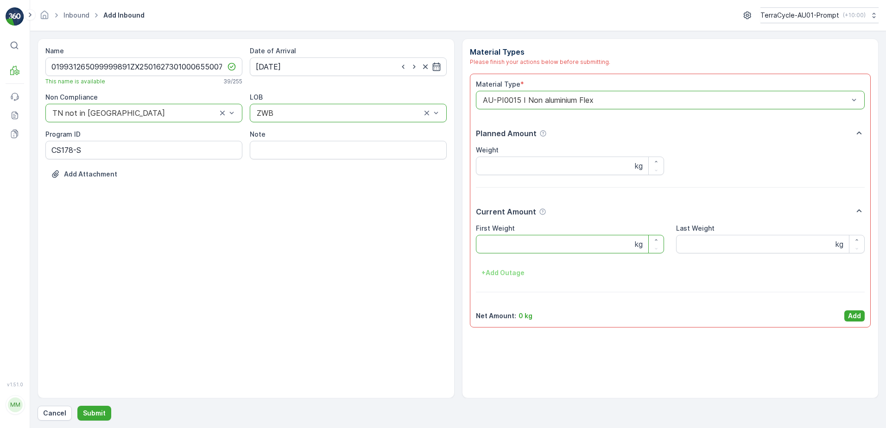
click at [548, 247] on Weight "First Weight" at bounding box center [570, 244] width 189 height 19
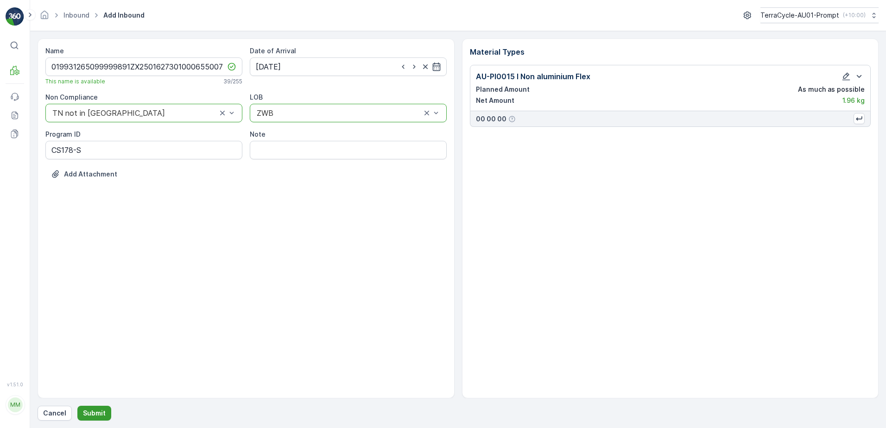
click at [80, 417] on button "Submit" at bounding box center [94, 413] width 34 height 15
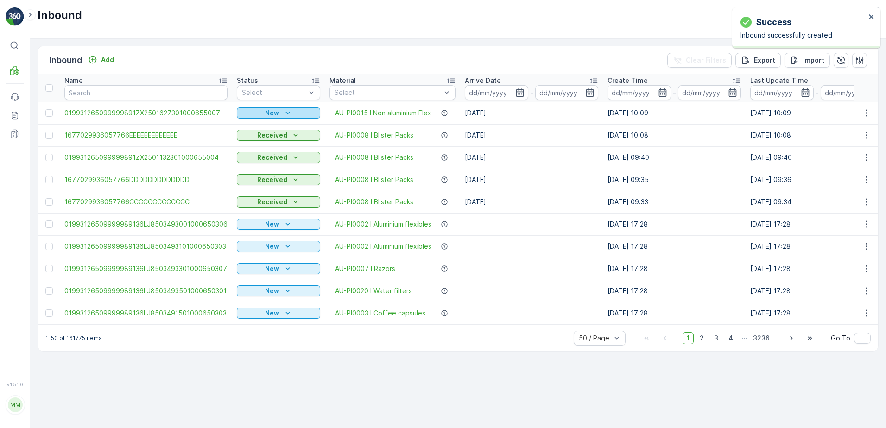
click at [286, 112] on icon "New" at bounding box center [287, 112] width 9 height 9
click at [259, 137] on span "Scanned" at bounding box center [253, 139] width 27 height 9
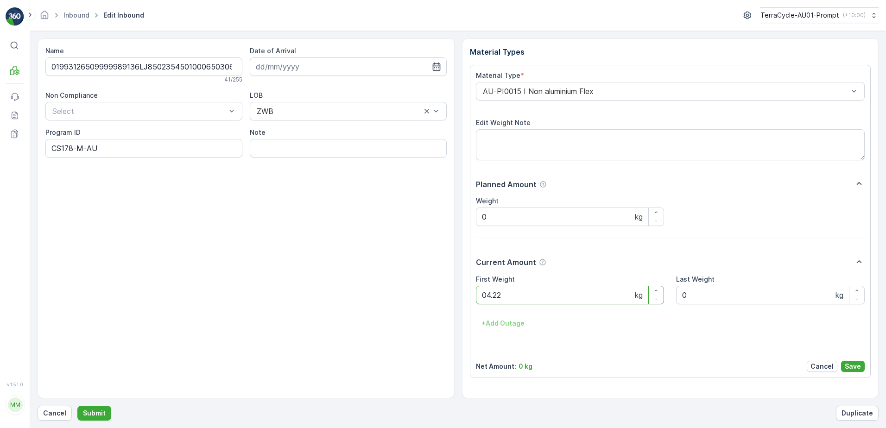
click button "Submit" at bounding box center [94, 413] width 34 height 15
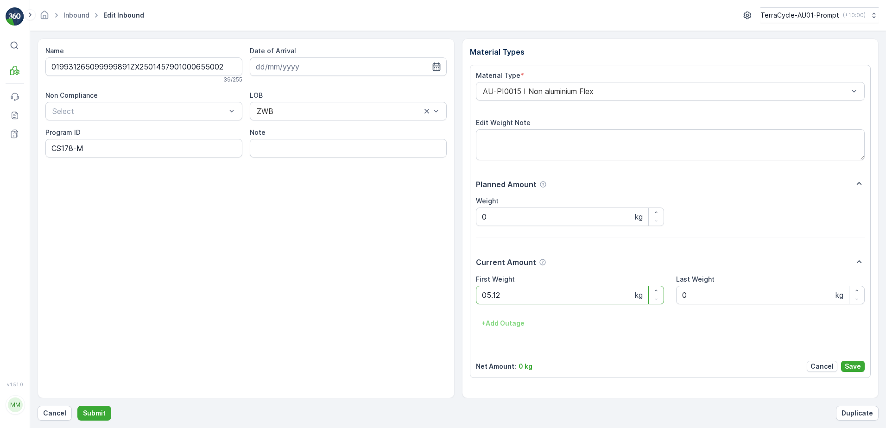
click button "Submit" at bounding box center [94, 413] width 34 height 15
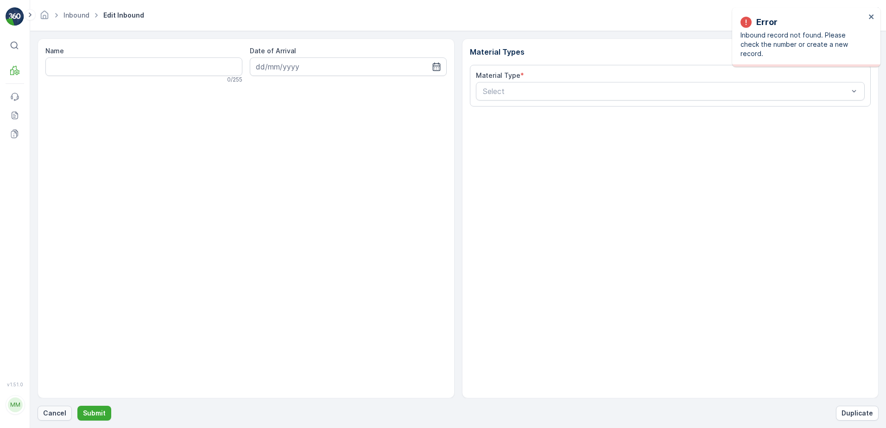
click at [52, 413] on p "Cancel" at bounding box center [54, 413] width 23 height 9
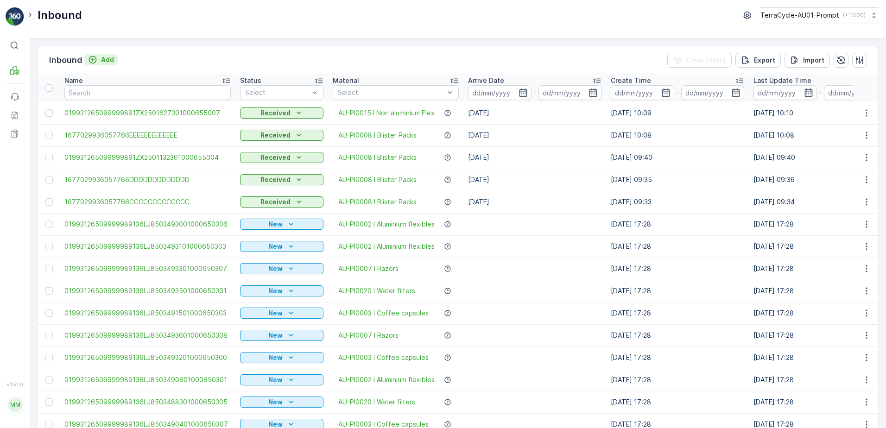
click at [106, 59] on p "Add" at bounding box center [107, 59] width 13 height 9
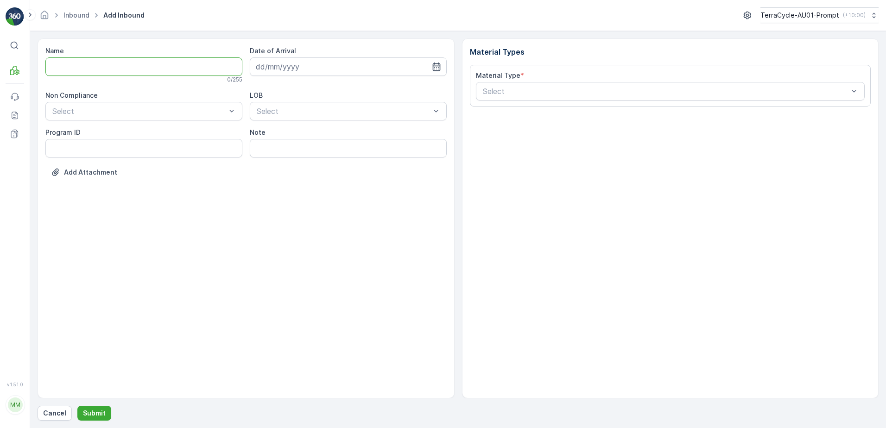
click at [106, 67] on input "Name" at bounding box center [143, 66] width 197 height 19
type input "019931265099999891ZX2001637001000650805"
click at [77, 406] on button "Submit" at bounding box center [94, 413] width 34 height 15
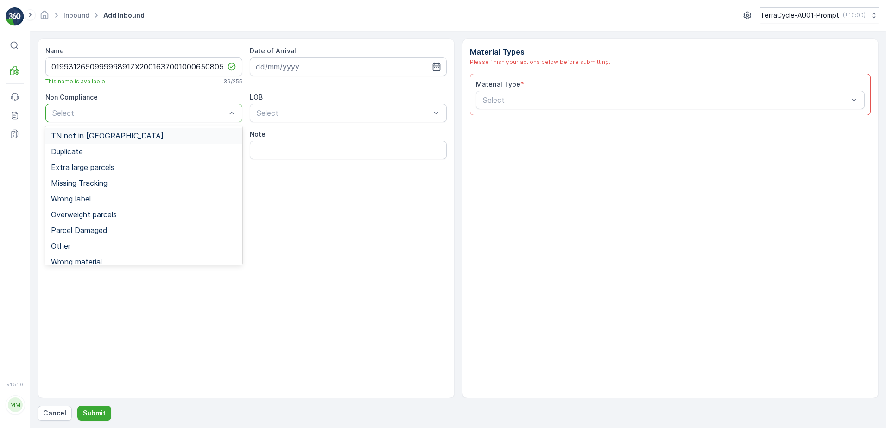
click at [105, 135] on span "TN not in [GEOGRAPHIC_DATA]" at bounding box center [107, 136] width 113 height 8
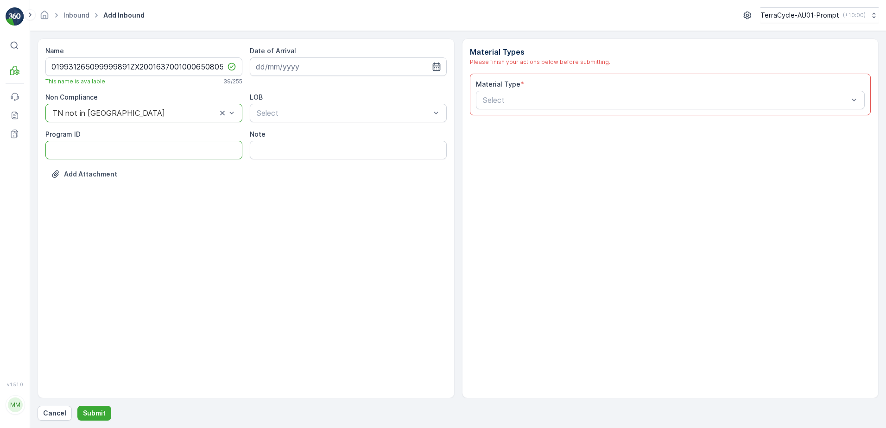
click at [87, 151] on ID "Program ID" at bounding box center [143, 150] width 197 height 19
type ID "CS178-M"
click at [308, 63] on input at bounding box center [348, 66] width 197 height 19
click at [314, 179] on div "24" at bounding box center [315, 181] width 15 height 15
type input "[DATE]"
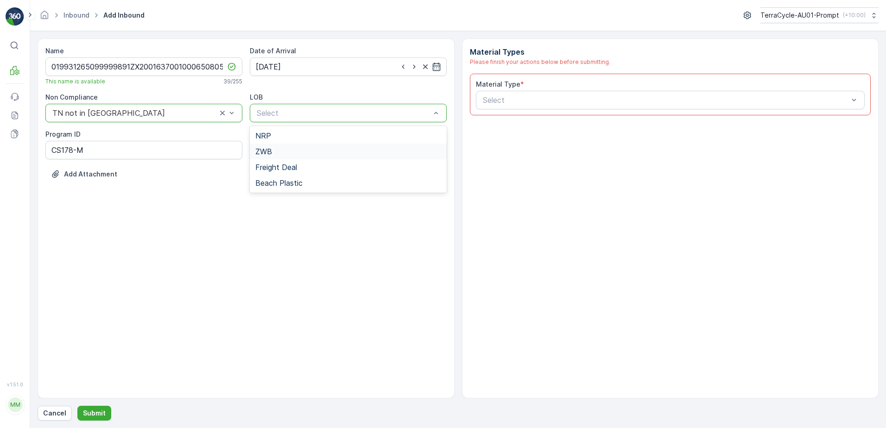
click at [312, 149] on div "ZWB" at bounding box center [348, 151] width 186 height 8
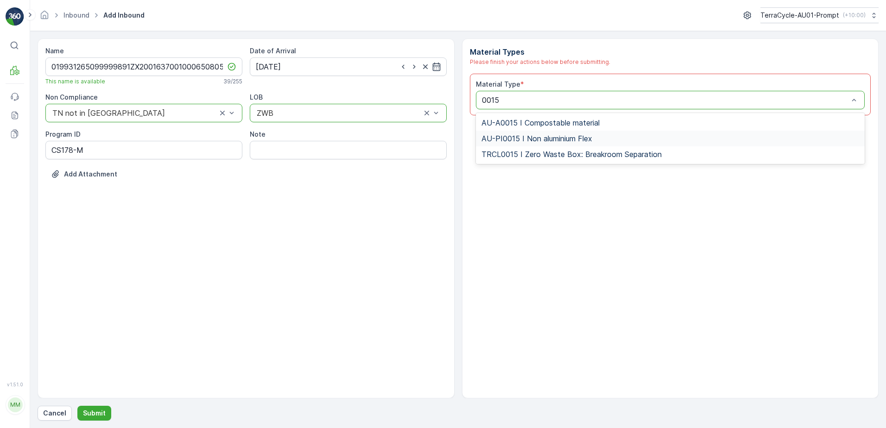
click at [529, 136] on span "AU-PI0015 I Non aluminium Flex" at bounding box center [536, 138] width 111 height 8
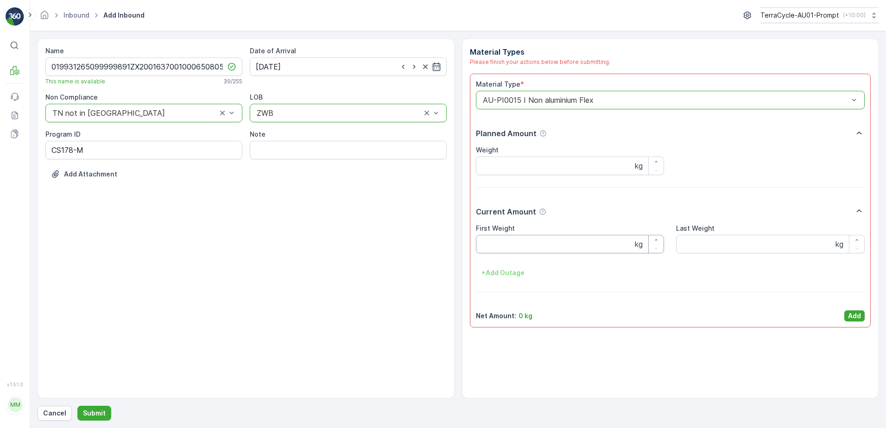
click at [544, 239] on Weight "First Weight" at bounding box center [570, 244] width 189 height 19
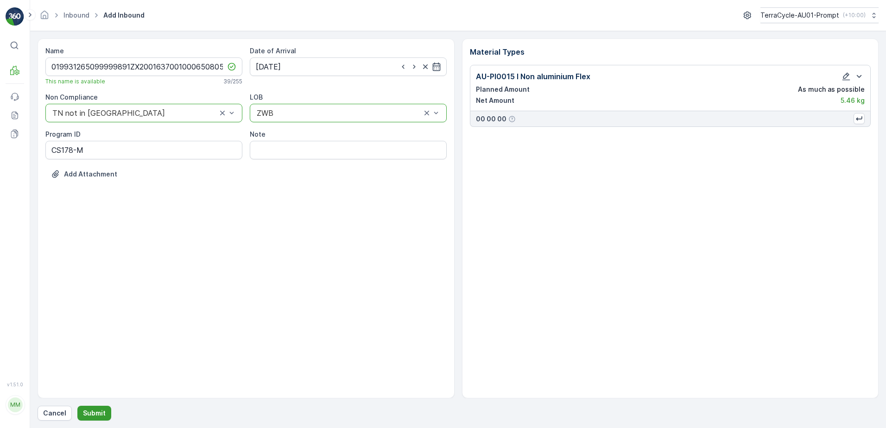
click at [91, 416] on p "Submit" at bounding box center [94, 413] width 23 height 9
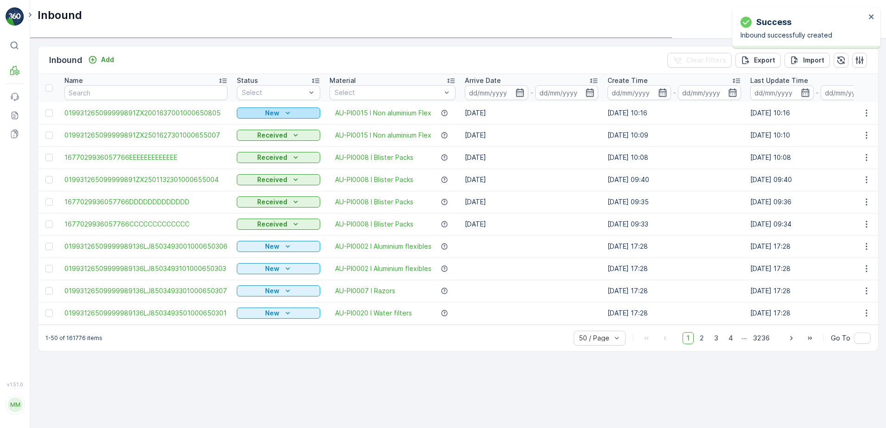
click at [283, 110] on icon "New" at bounding box center [287, 112] width 9 height 9
click at [256, 141] on span "Scanned" at bounding box center [253, 139] width 27 height 9
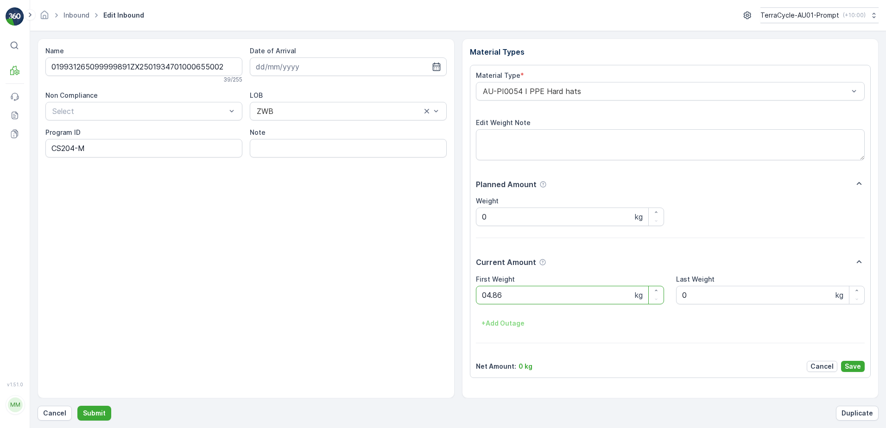
click button "Submit" at bounding box center [94, 413] width 34 height 15
click at [77, 406] on button "Submit" at bounding box center [94, 413] width 34 height 15
click button "Submit" at bounding box center [94, 413] width 34 height 15
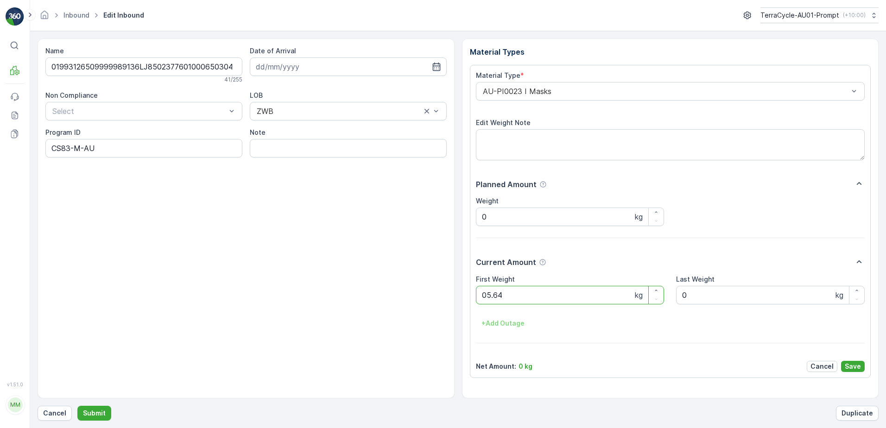
click button "Submit" at bounding box center [94, 413] width 34 height 15
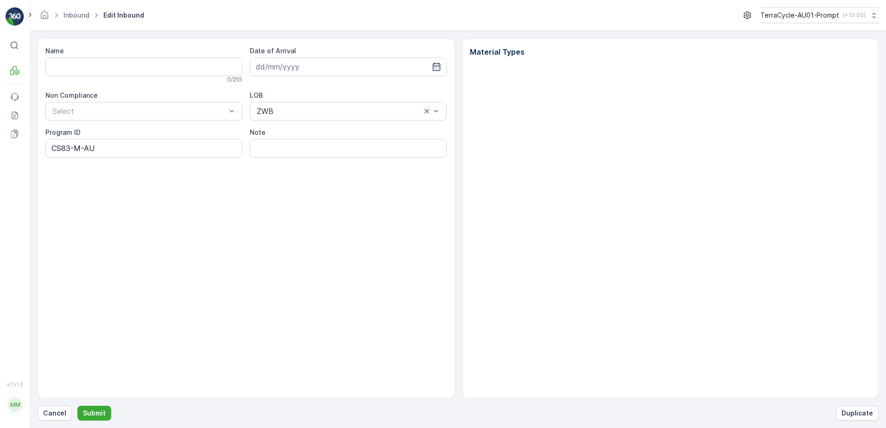
type input "01993126509999989136LJ8502377601000650304"
type input "[DATE]"
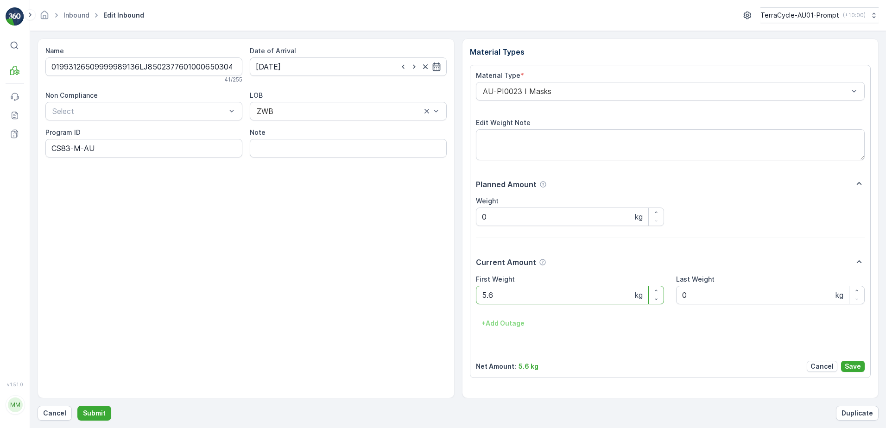
type Weight "5.68"
click at [851, 363] on p "Save" at bounding box center [853, 366] width 16 height 9
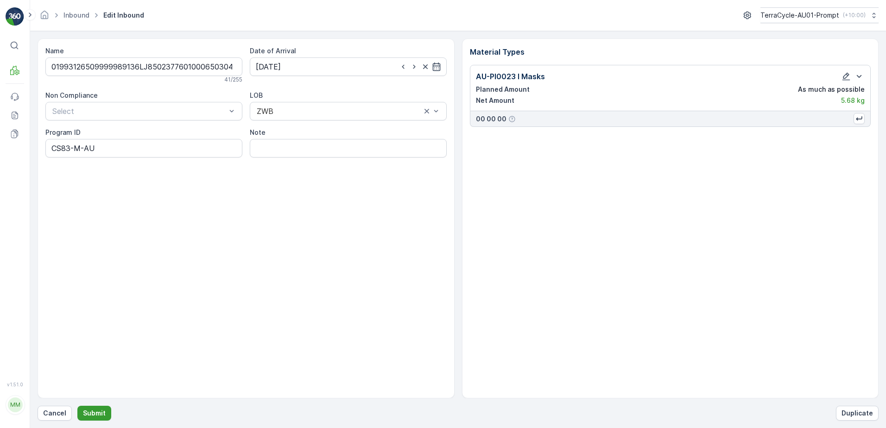
click at [85, 412] on p "Submit" at bounding box center [94, 413] width 23 height 9
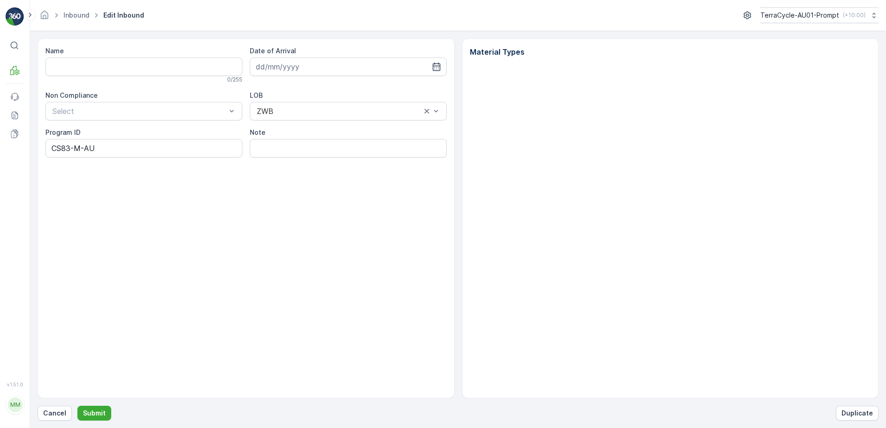
type input "01993126509999989136LJ8502377601000650304"
type input "[DATE]"
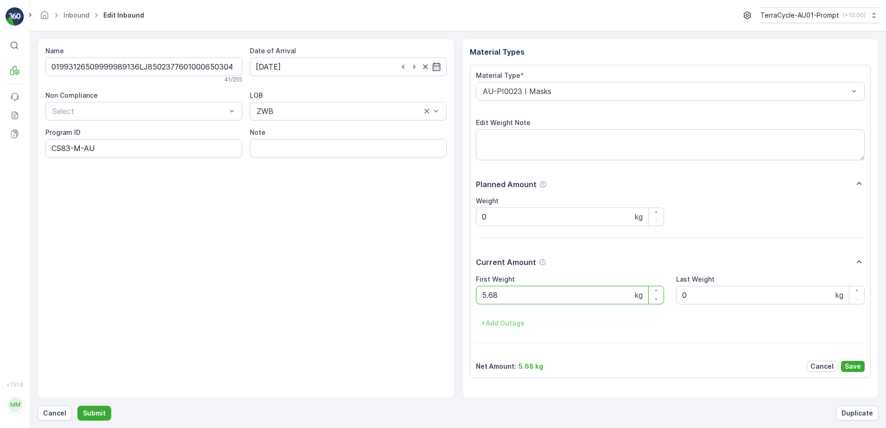
click at [74, 414] on div "Cancel Submit Duplicate" at bounding box center [458, 413] width 841 height 15
click at [92, 407] on button "Submit" at bounding box center [94, 413] width 34 height 15
click button "Submit" at bounding box center [94, 413] width 34 height 15
click at [77, 406] on button "Submit" at bounding box center [94, 413] width 34 height 15
click button "Submit" at bounding box center [94, 413] width 34 height 15
